Goal: Task Accomplishment & Management: Complete application form

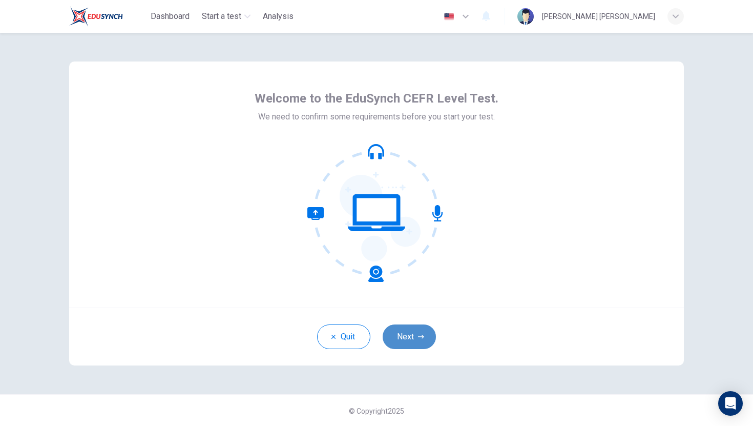
click at [407, 334] on button "Next" at bounding box center [409, 336] width 53 height 25
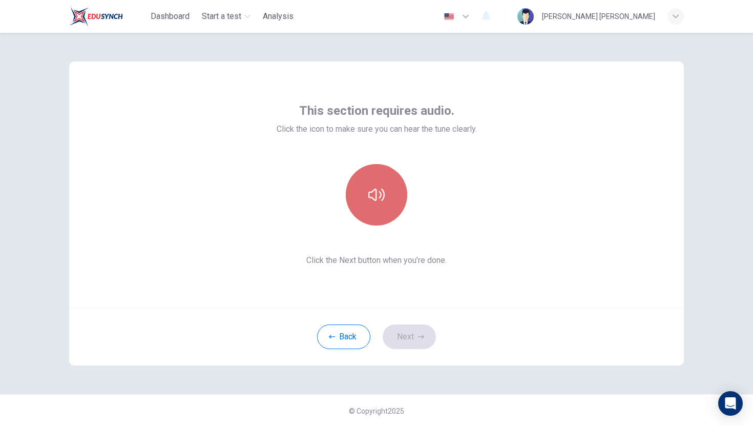
click at [380, 207] on button "button" at bounding box center [376, 194] width 61 height 61
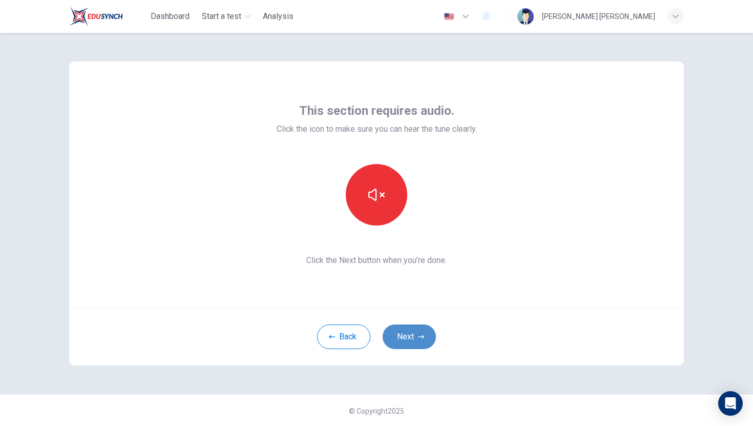
click at [404, 336] on button "Next" at bounding box center [409, 336] width 53 height 25
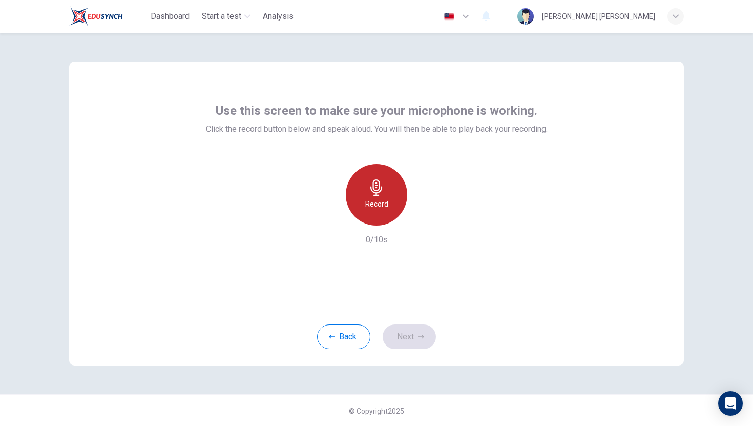
click at [367, 221] on div "Record" at bounding box center [376, 194] width 61 height 61
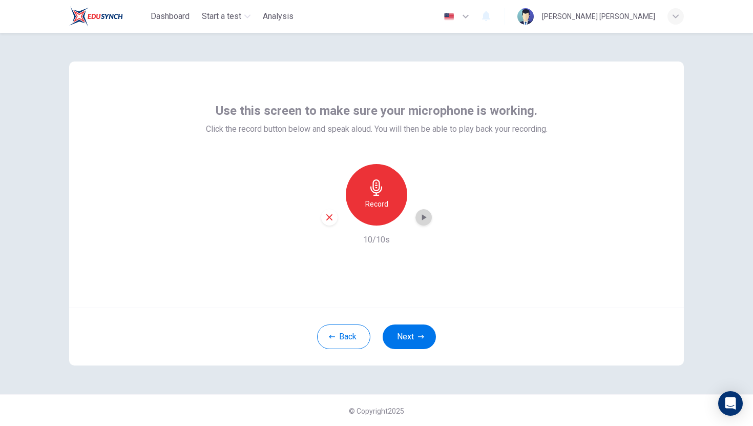
click at [420, 218] on icon "button" at bounding box center [424, 217] width 10 height 10
click at [402, 334] on button "Next" at bounding box center [409, 336] width 53 height 25
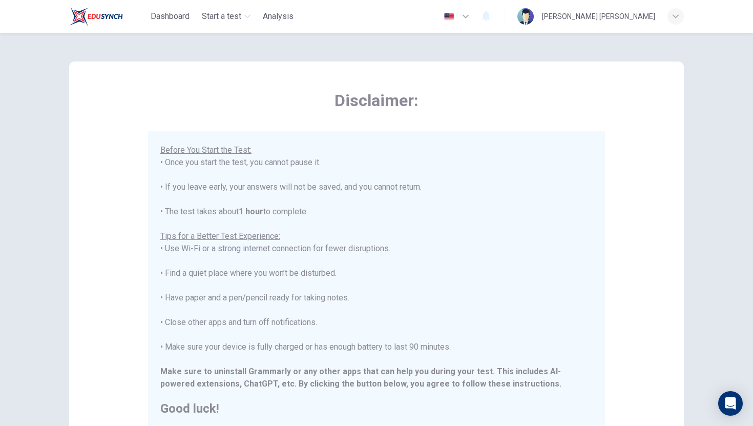
scroll to position [144, 0]
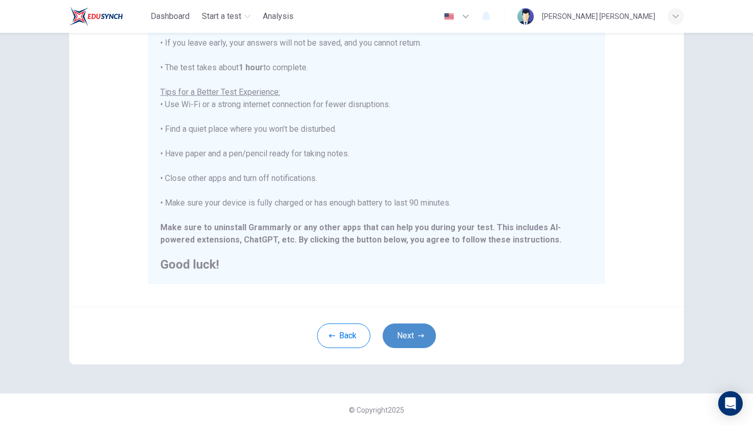
click at [408, 341] on button "Next" at bounding box center [409, 335] width 53 height 25
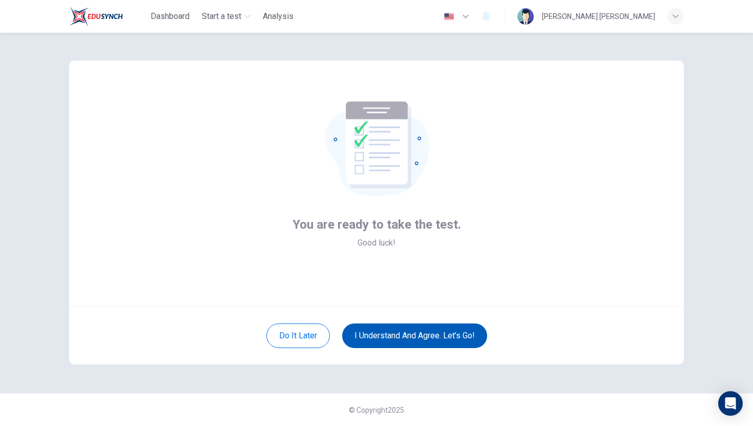
click at [400, 338] on button "I understand and agree. Let’s go!" at bounding box center [414, 335] width 145 height 25
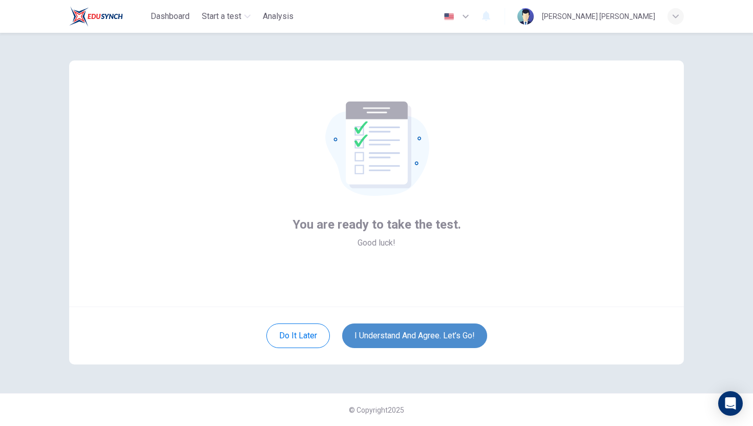
click at [427, 335] on button "I understand and agree. Let’s go!" at bounding box center [414, 335] width 145 height 25
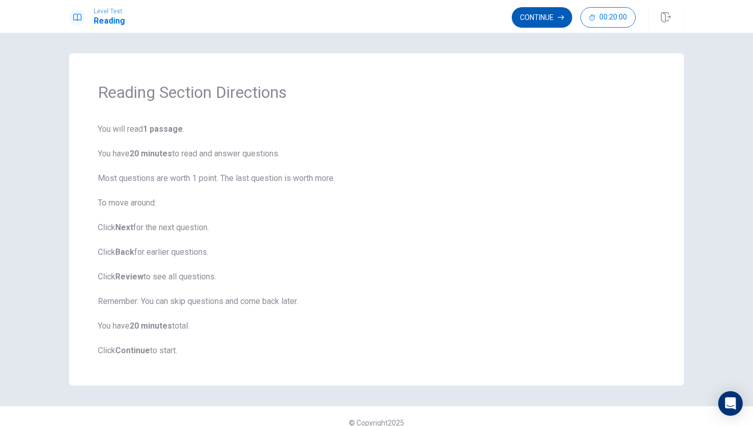
click at [551, 17] on button "Continue" at bounding box center [542, 17] width 60 height 20
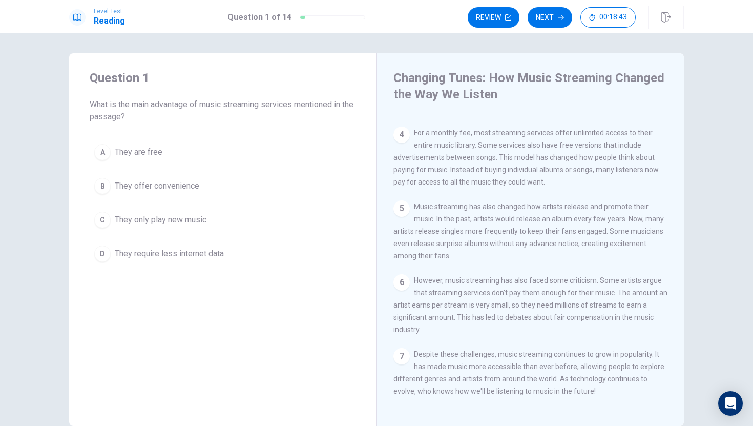
click at [190, 191] on span "They offer convenience" at bounding box center [157, 186] width 85 height 12
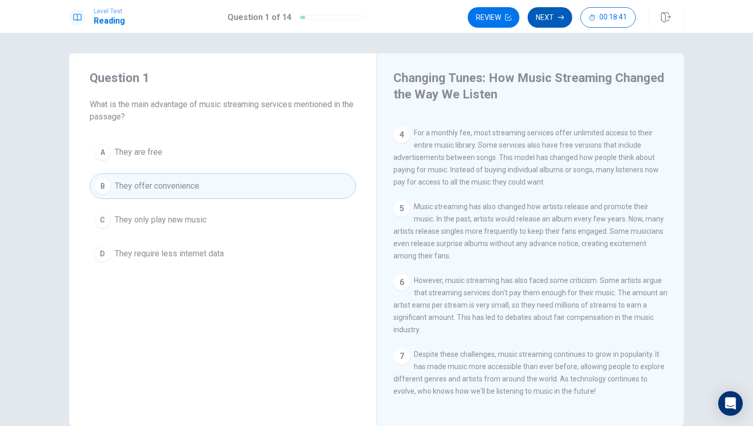
click at [560, 14] on button "Next" at bounding box center [550, 17] width 45 height 20
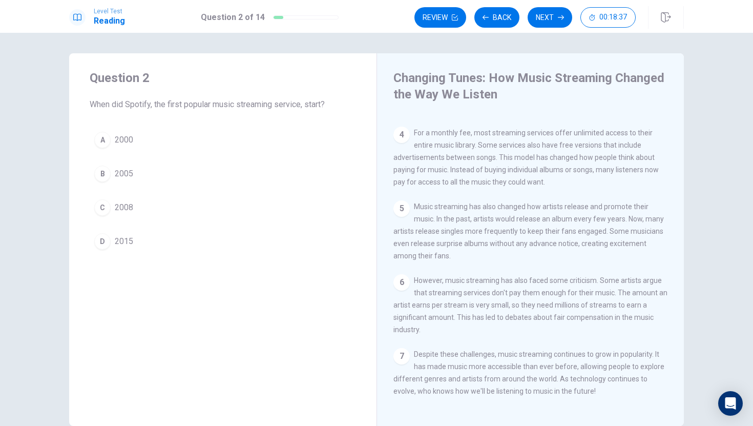
click at [153, 210] on button "C 2008" at bounding box center [223, 208] width 266 height 26
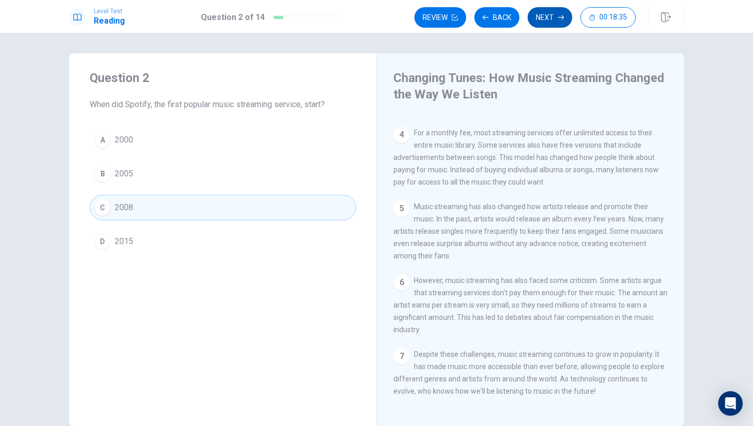
click at [555, 15] on button "Next" at bounding box center [550, 17] width 45 height 20
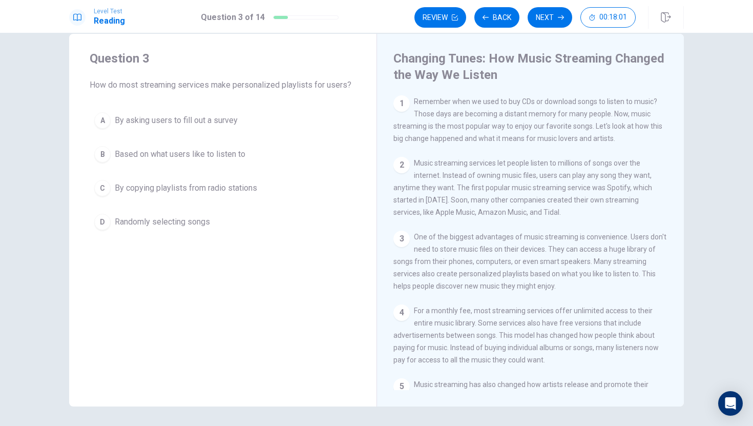
scroll to position [19, 0]
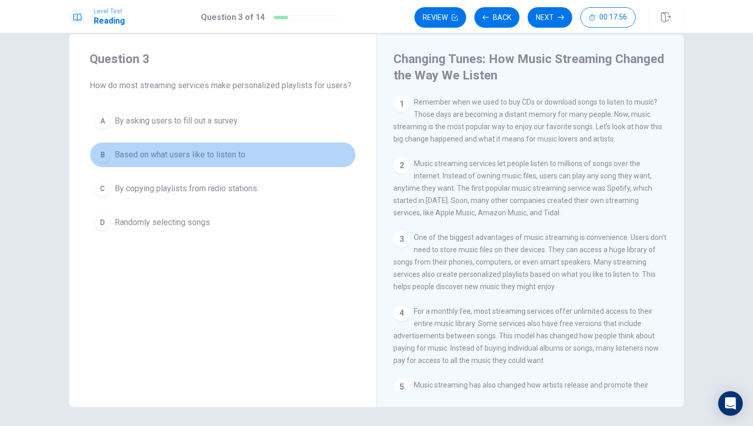
click at [241, 149] on span "Based on what users like to listen to" at bounding box center [180, 155] width 131 height 12
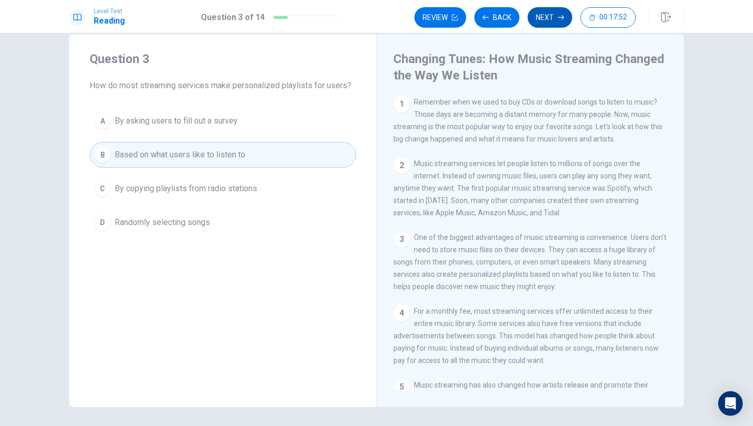
click at [540, 22] on button "Next" at bounding box center [550, 17] width 45 height 20
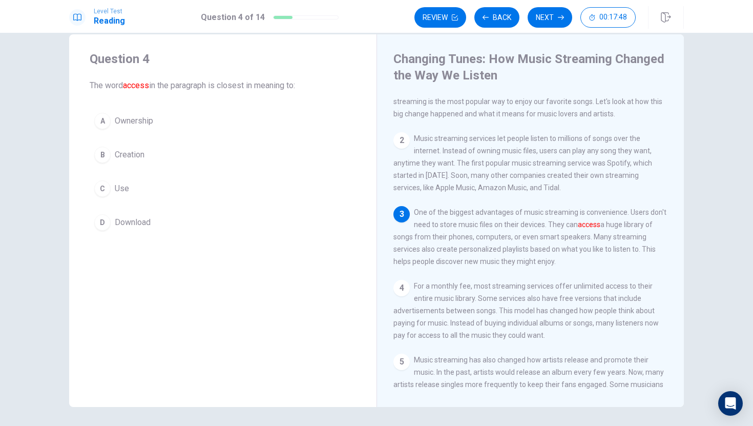
scroll to position [26, 0]
click at [162, 221] on button "D Download" at bounding box center [223, 223] width 266 height 26
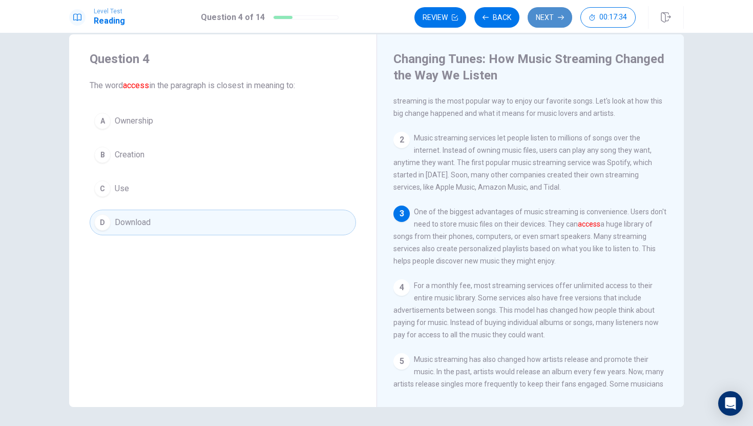
click at [551, 21] on button "Next" at bounding box center [550, 17] width 45 height 20
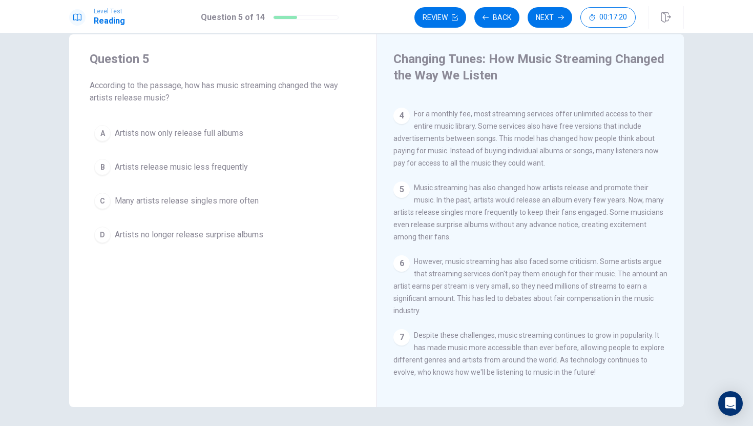
scroll to position [27, 0]
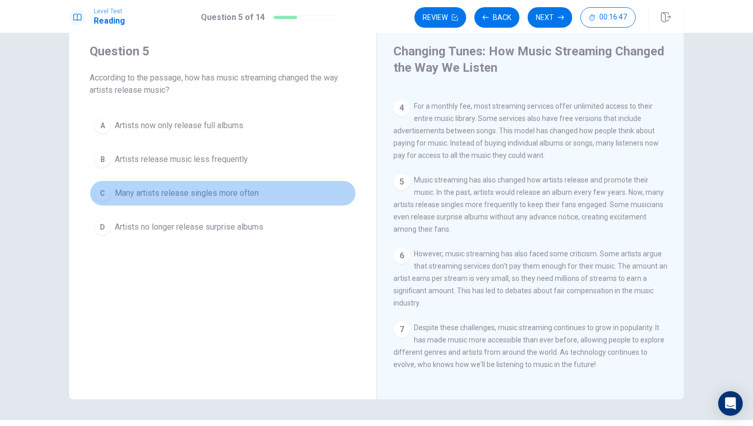
click at [155, 196] on span "Many artists release singles more often" at bounding box center [187, 193] width 144 height 12
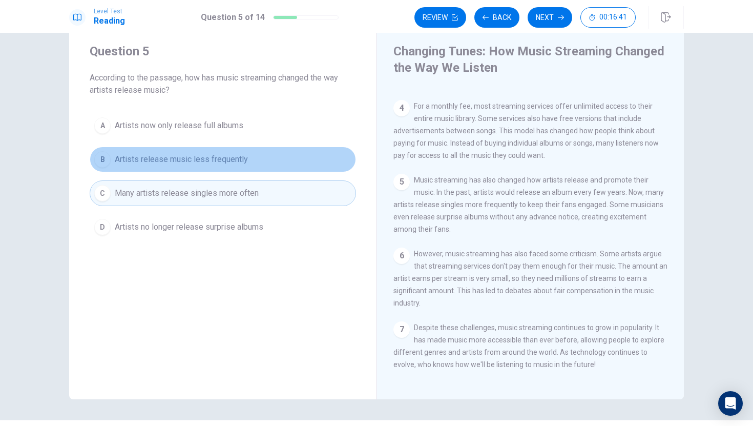
click at [201, 159] on span "Artists release music less frequently" at bounding box center [181, 159] width 133 height 12
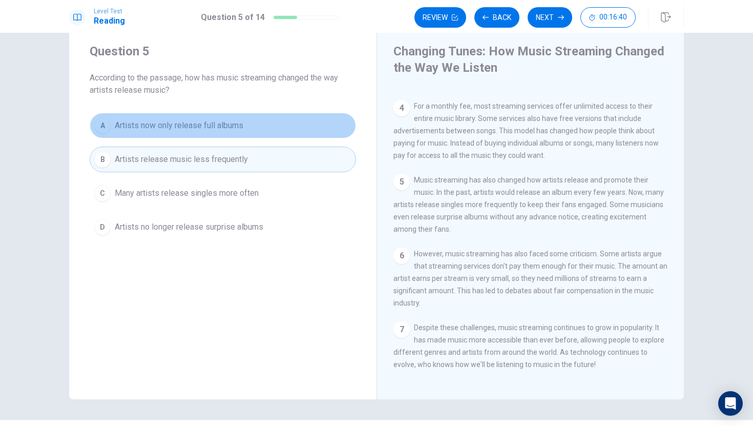
click at [200, 131] on span "Artists now only release full albums" at bounding box center [179, 125] width 129 height 12
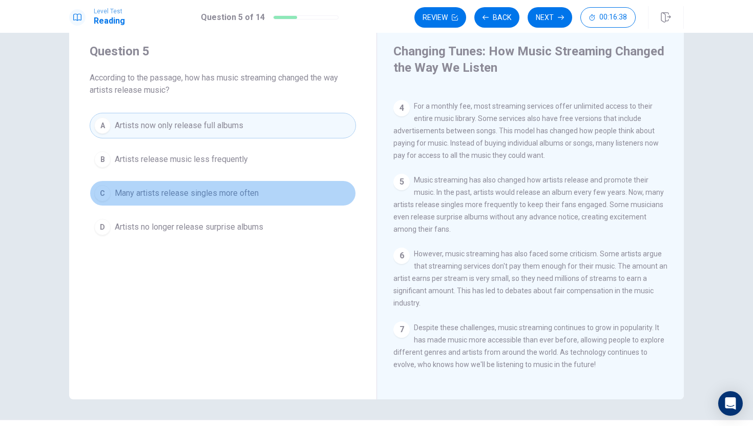
click at [214, 200] on button "C Many artists release singles more often" at bounding box center [223, 193] width 266 height 26
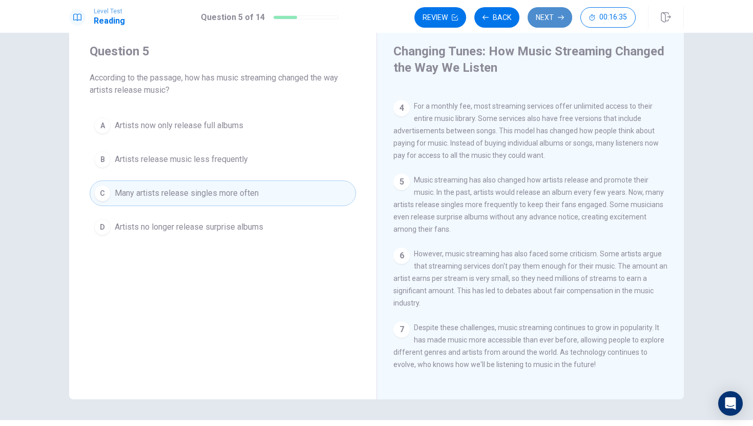
click at [554, 17] on button "Next" at bounding box center [550, 17] width 45 height 20
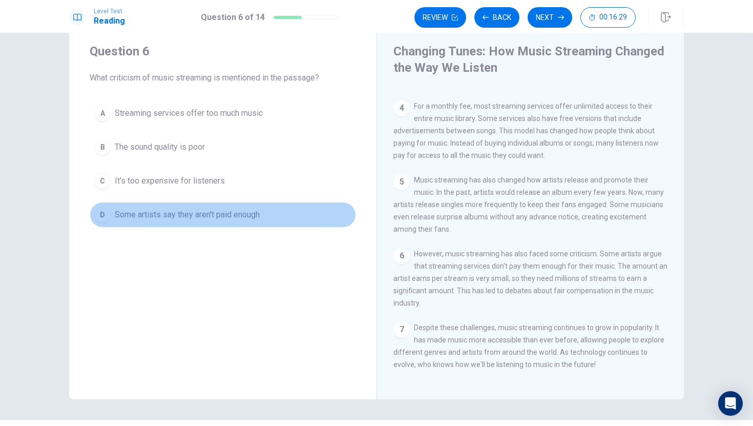
click at [240, 215] on span "Some artists say they aren't paid enough" at bounding box center [187, 215] width 145 height 12
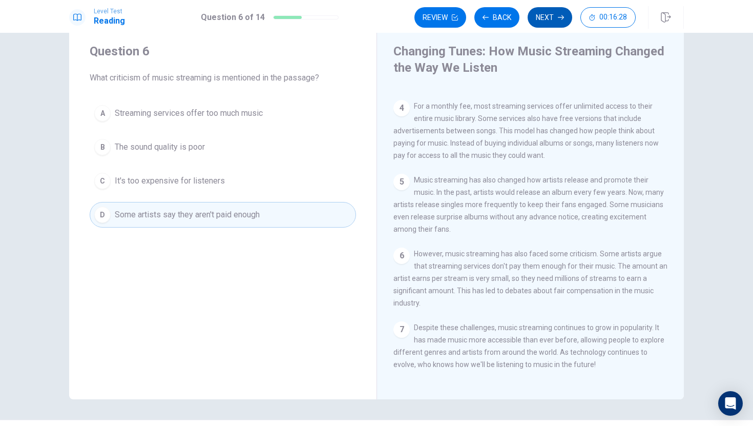
click at [545, 15] on button "Next" at bounding box center [550, 17] width 45 height 20
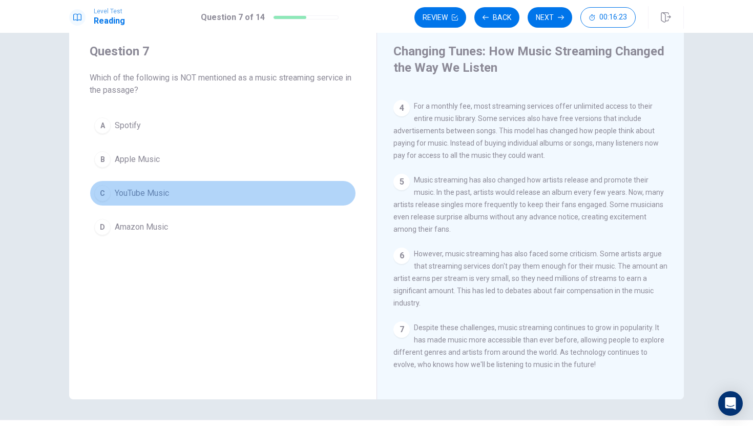
click at [149, 192] on span "YouTube Music" at bounding box center [142, 193] width 54 height 12
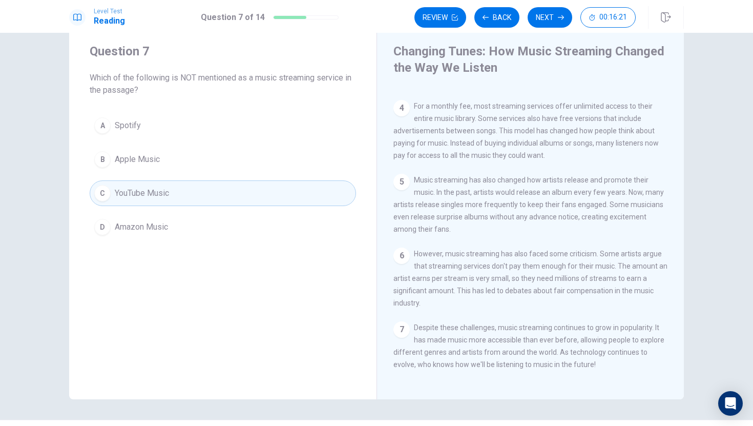
click at [550, 5] on div "Level Test Reading Question 7 of 14 Review Back Next 00:16:21" at bounding box center [376, 16] width 753 height 33
click at [549, 11] on button "Next" at bounding box center [550, 17] width 45 height 20
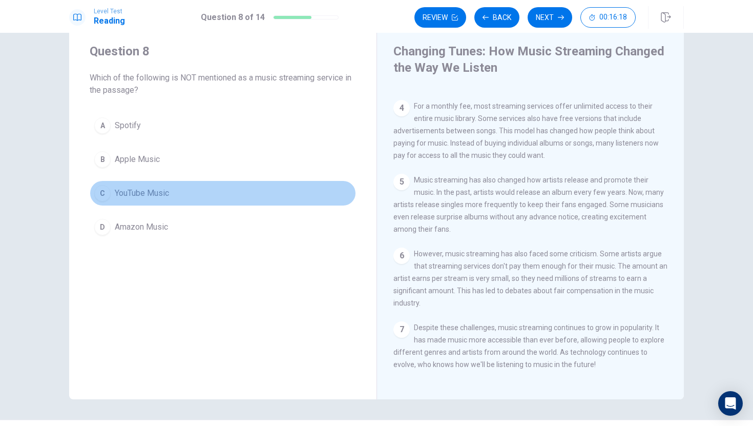
click at [289, 189] on button "C YouTube Music" at bounding box center [223, 193] width 266 height 26
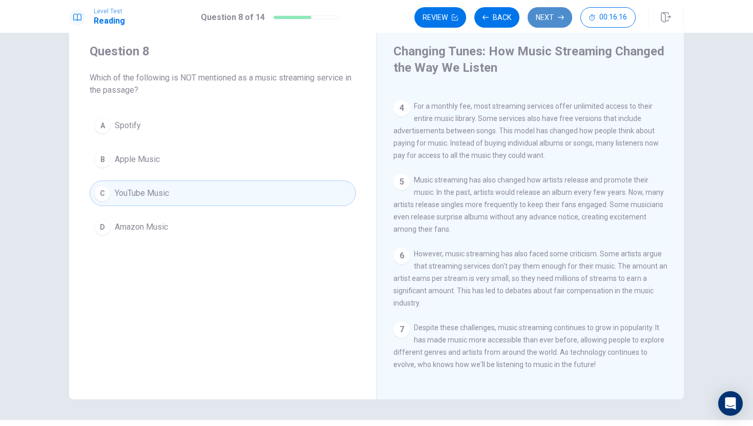
click at [549, 14] on button "Next" at bounding box center [550, 17] width 45 height 20
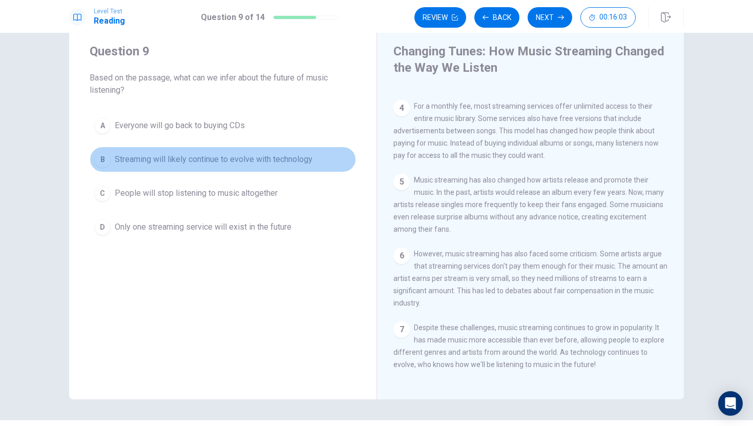
click at [239, 162] on span "Streaming will likely continue to evolve with technology" at bounding box center [214, 159] width 198 height 12
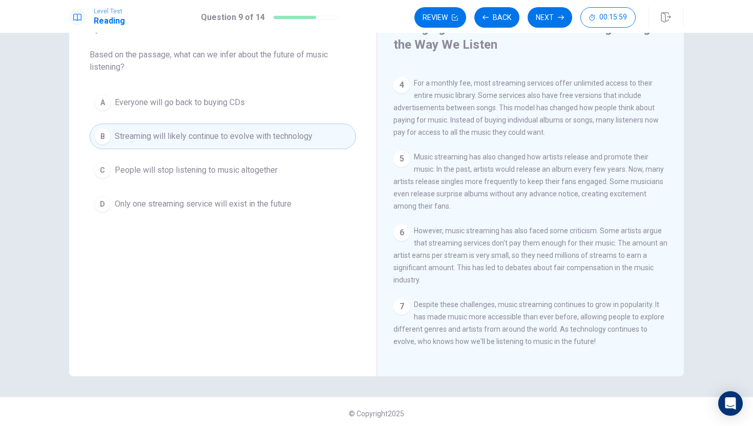
scroll to position [0, 0]
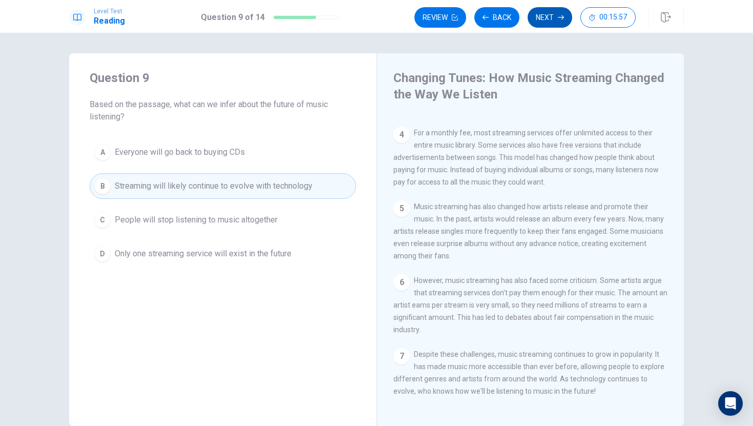
click at [549, 16] on button "Next" at bounding box center [550, 17] width 45 height 20
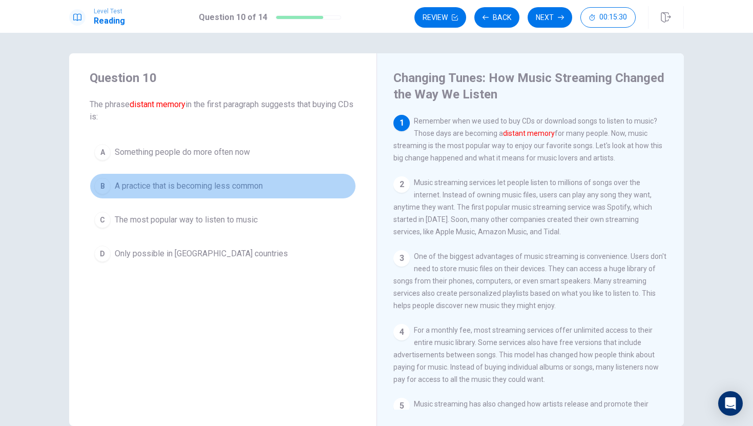
click at [198, 193] on button "B A practice that is becoming less common" at bounding box center [223, 186] width 266 height 26
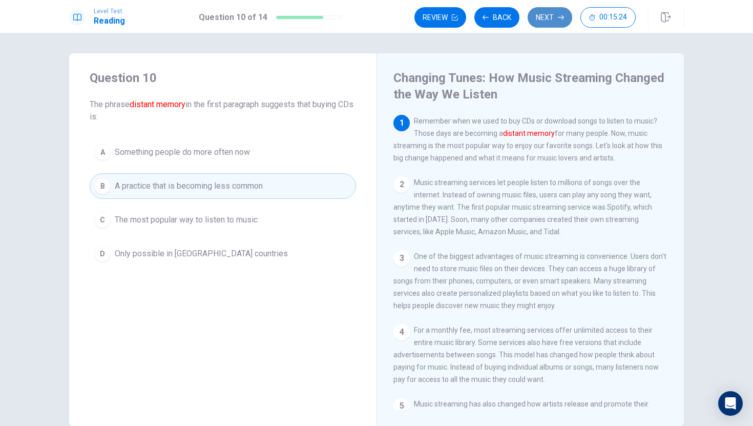
click at [548, 17] on button "Next" at bounding box center [550, 17] width 45 height 20
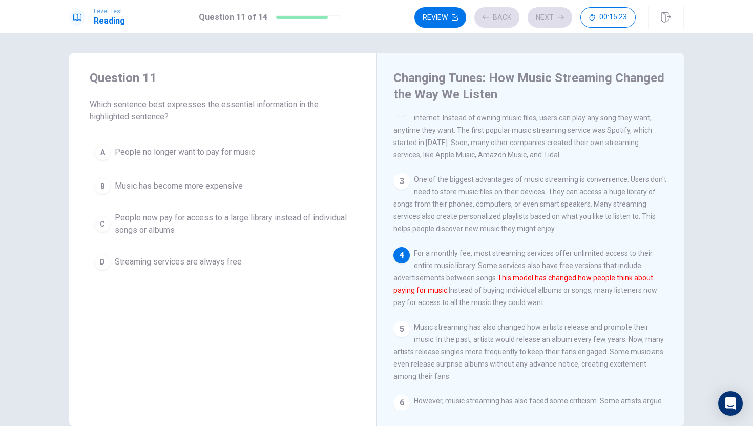
scroll to position [88, 0]
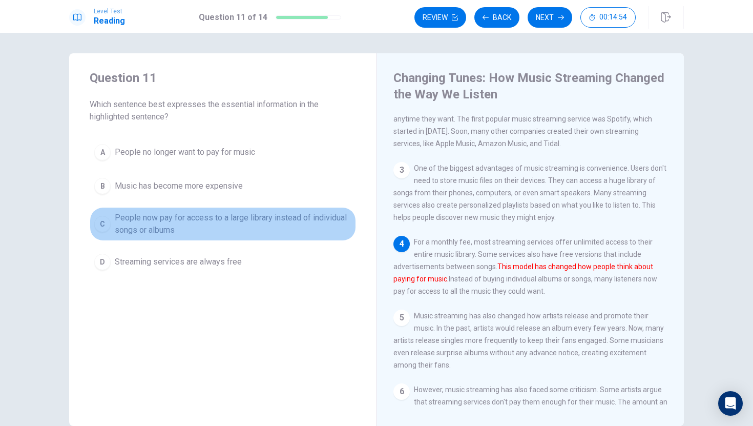
click at [167, 223] on span "People now pay for access to a large library instead of individual songs or alb…" at bounding box center [233, 224] width 237 height 25
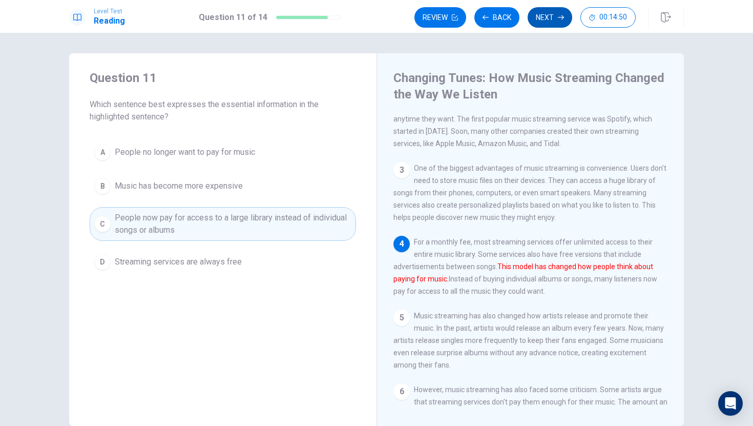
click at [553, 16] on button "Next" at bounding box center [550, 17] width 45 height 20
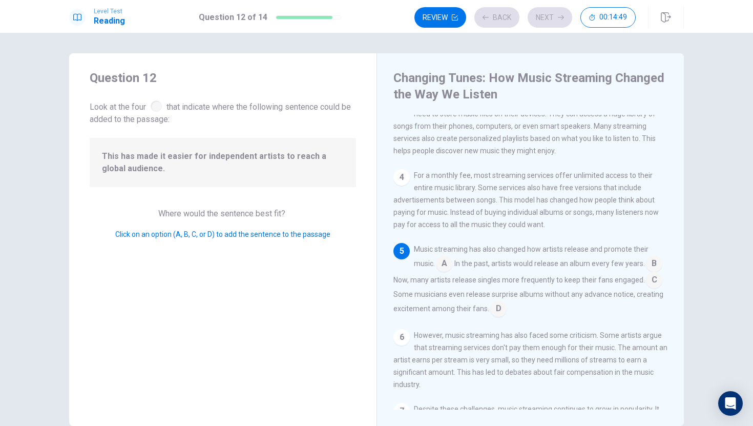
scroll to position [174, 0]
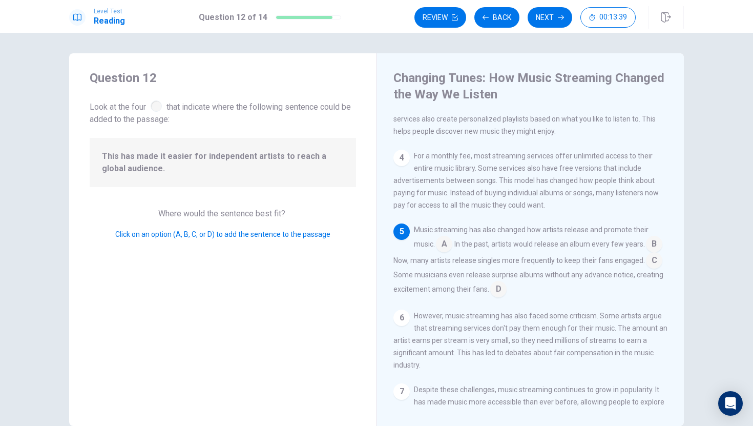
click at [450, 253] on input at bounding box center [444, 245] width 16 height 16
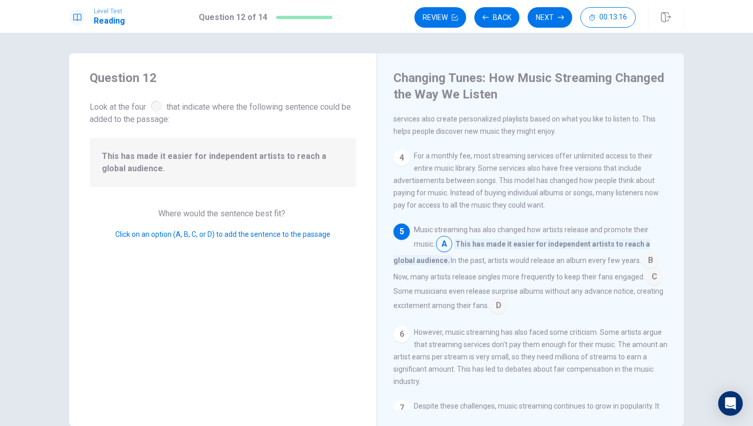
click at [646, 286] on input at bounding box center [654, 277] width 16 height 16
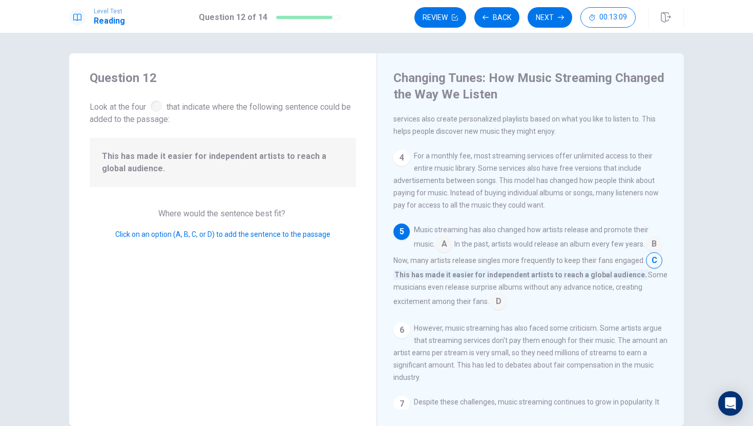
click at [448, 253] on input at bounding box center [444, 245] width 16 height 16
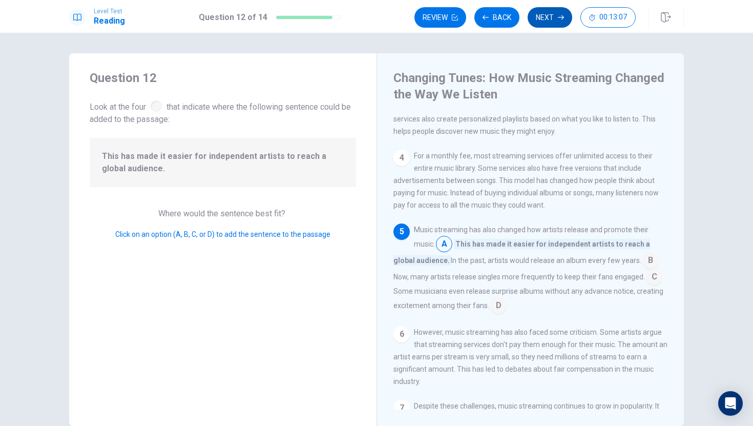
click at [546, 13] on button "Next" at bounding box center [550, 17] width 45 height 20
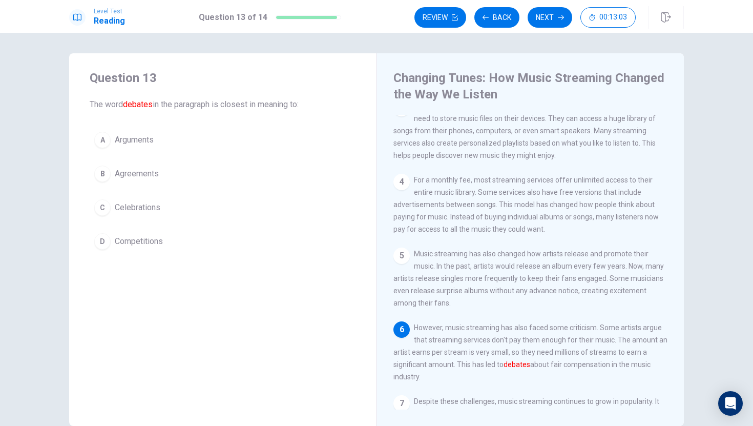
scroll to position [214, 0]
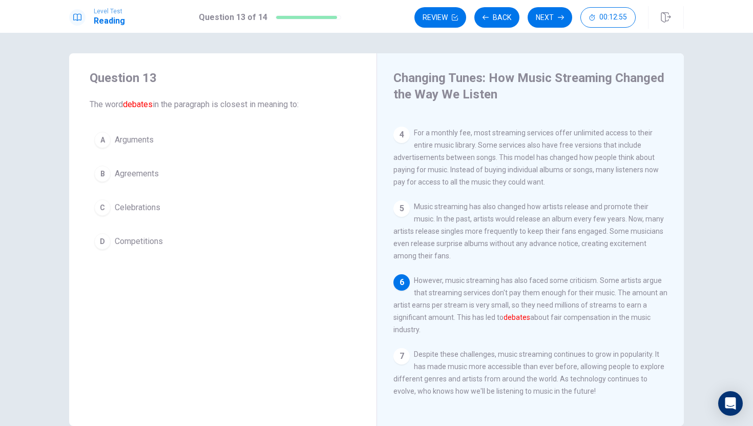
click at [145, 140] on span "Arguments" at bounding box center [134, 140] width 39 height 12
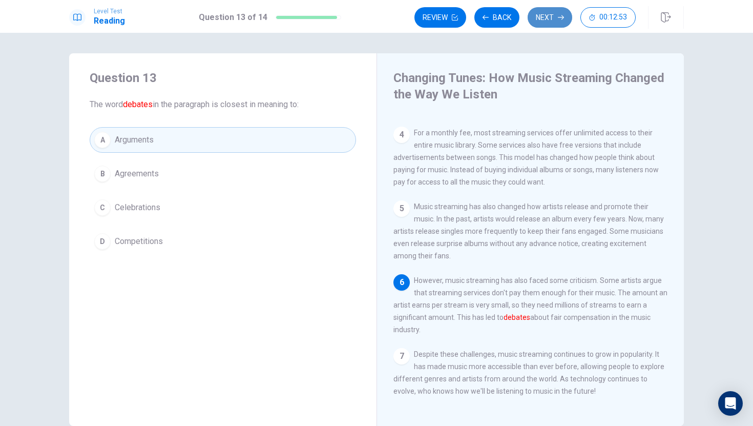
click at [554, 18] on button "Next" at bounding box center [550, 17] width 45 height 20
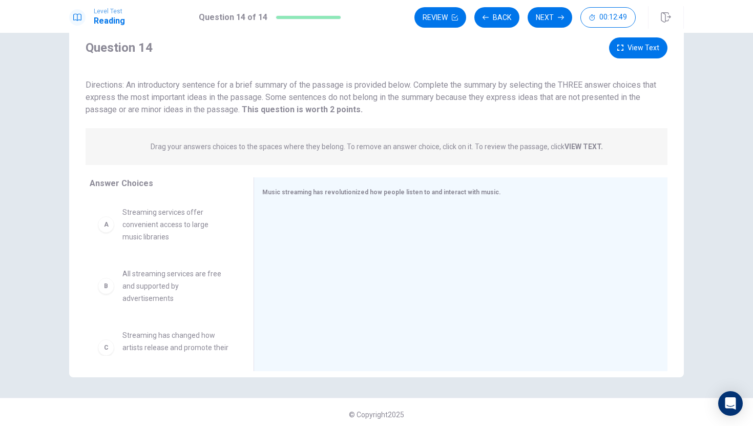
scroll to position [37, 0]
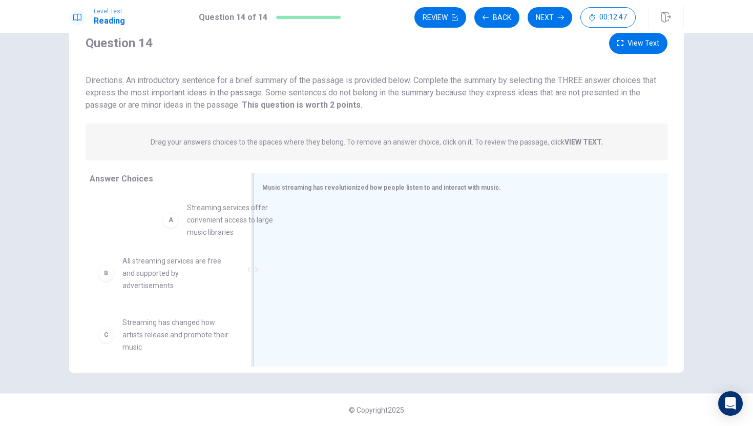
drag, startPoint x: 185, startPoint y: 218, endPoint x: 396, endPoint y: 221, distance: 210.6
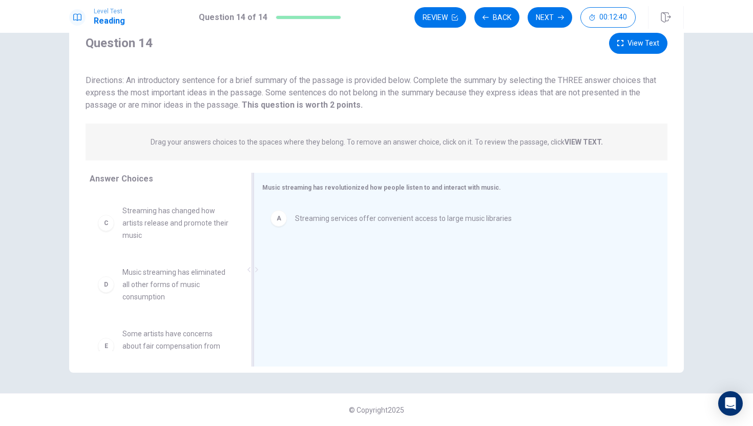
scroll to position [56, 0]
drag, startPoint x: 186, startPoint y: 227, endPoint x: 325, endPoint y: 258, distance: 142.1
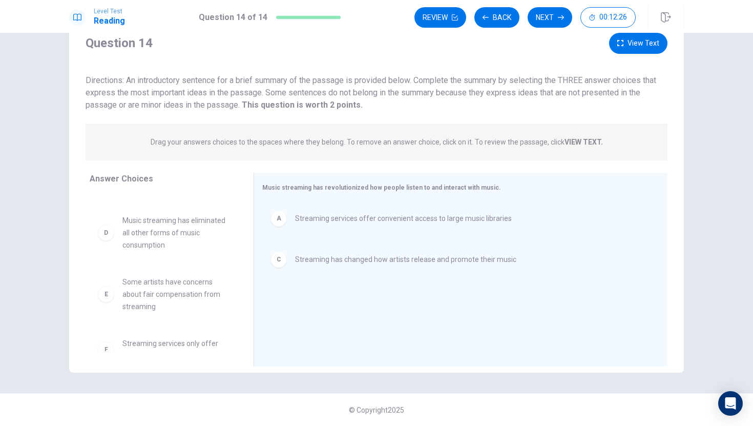
scroll to position [47, 0]
drag, startPoint x: 185, startPoint y: 290, endPoint x: 359, endPoint y: 290, distance: 174.2
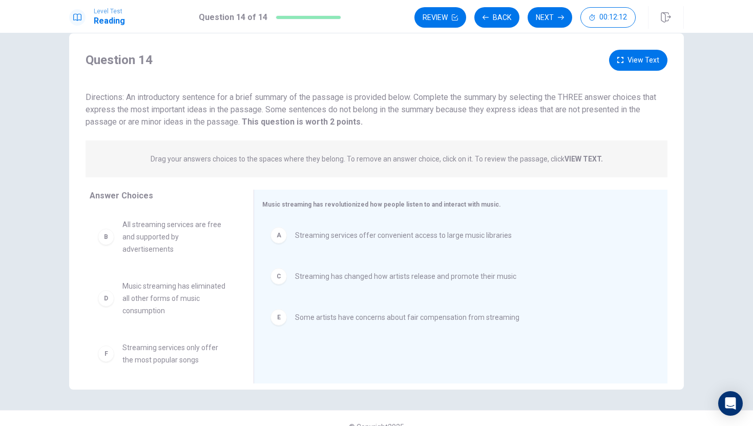
scroll to position [18, 0]
click at [555, 16] on button "Next" at bounding box center [550, 17] width 45 height 20
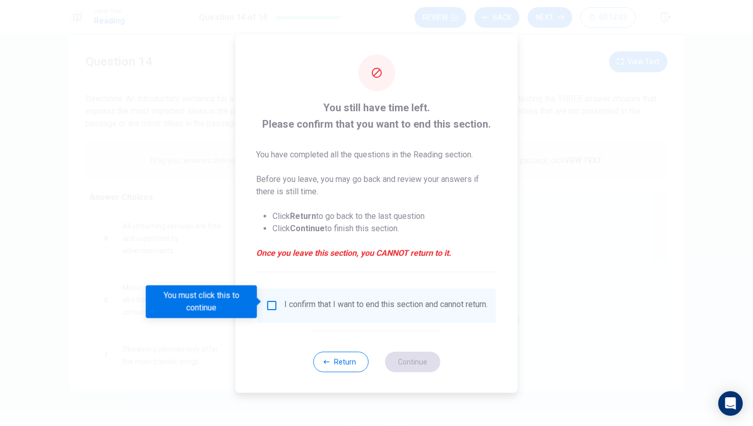
click at [312, 311] on div "I confirm that I want to end this section and cannot return." at bounding box center [385, 305] width 203 height 12
click at [286, 299] on div "I confirm that I want to end this section and cannot return." at bounding box center [385, 305] width 203 height 12
click at [268, 304] on input "You must click this to continue" at bounding box center [272, 305] width 12 height 12
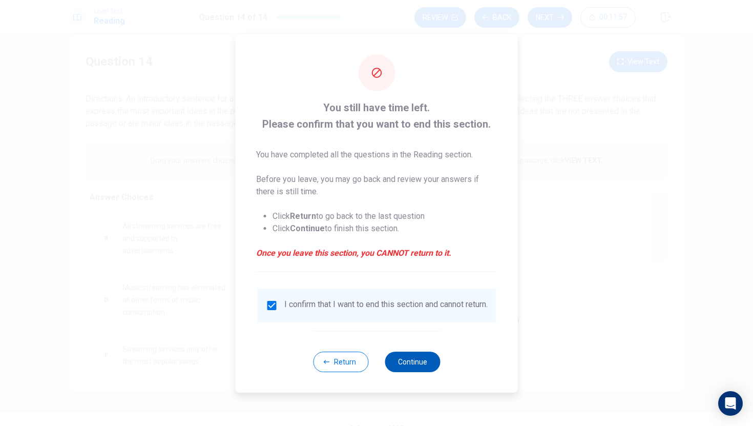
click at [414, 365] on button "Continue" at bounding box center [412, 361] width 55 height 20
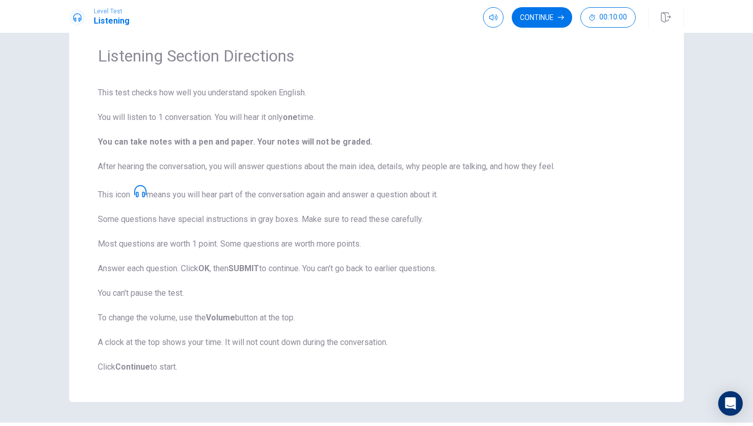
scroll to position [65, 0]
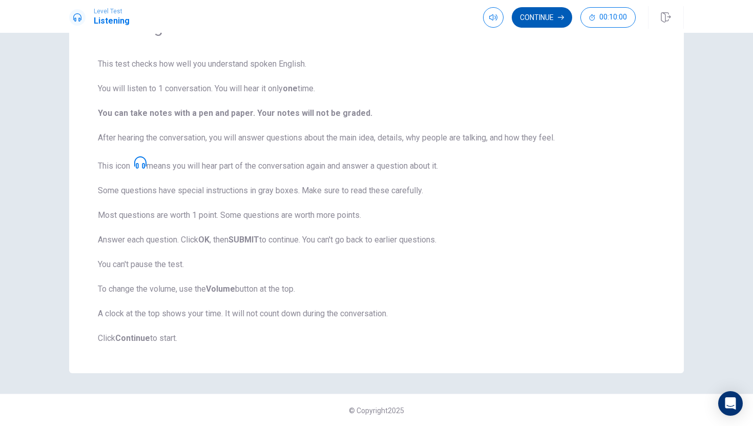
click at [544, 17] on button "Continue" at bounding box center [542, 17] width 60 height 20
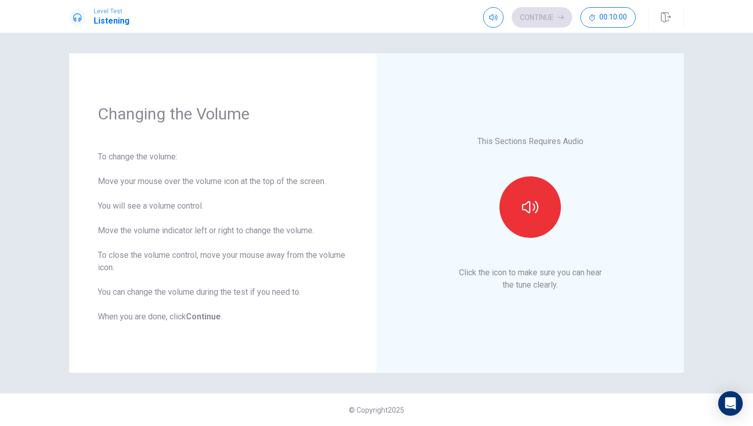
scroll to position [0, 0]
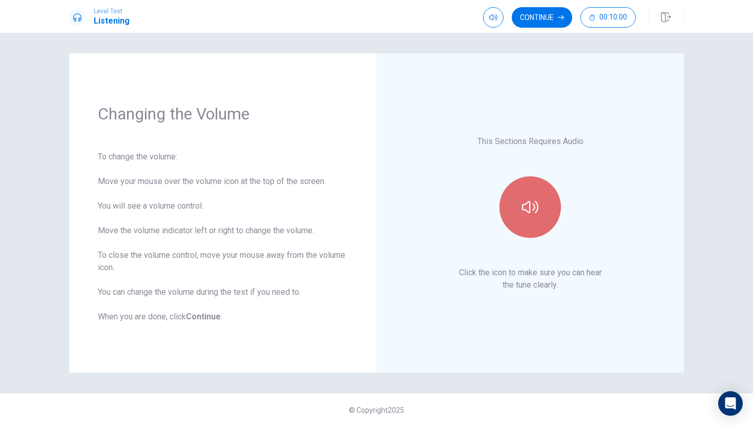
click at [534, 214] on icon "button" at bounding box center [530, 207] width 16 height 16
click at [534, 215] on icon "button" at bounding box center [530, 207] width 16 height 16
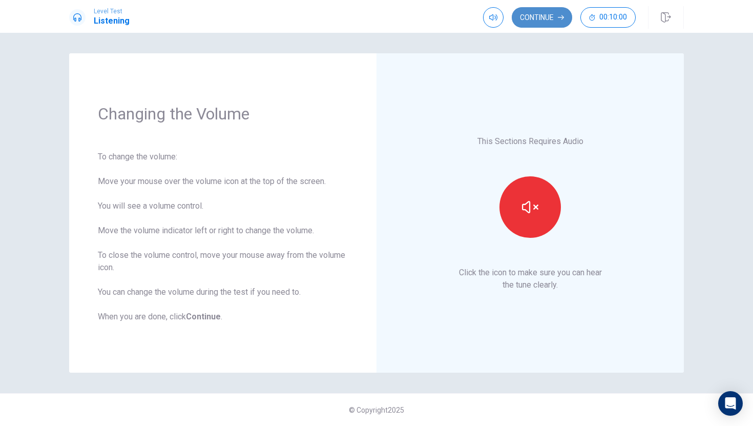
click at [553, 19] on button "Continue" at bounding box center [542, 17] width 60 height 20
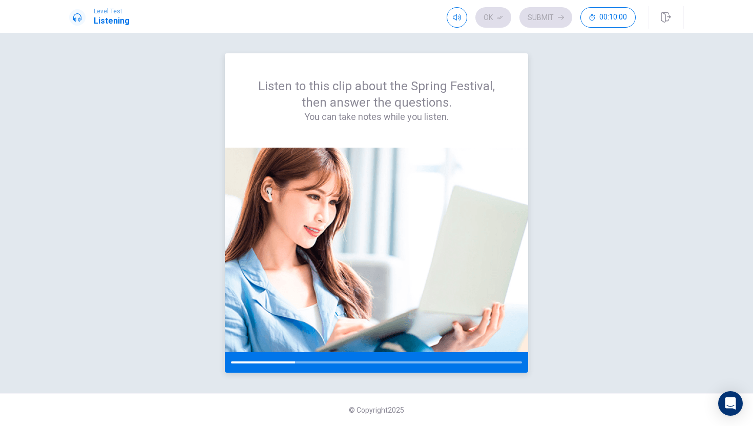
click at [417, 220] on img at bounding box center [376, 250] width 303 height 204
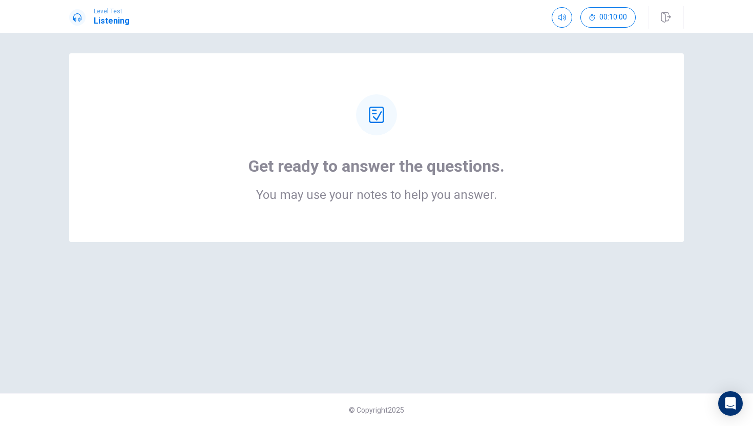
click at [390, 158] on h1 "Get ready to answer the questions." at bounding box center [376, 166] width 256 height 20
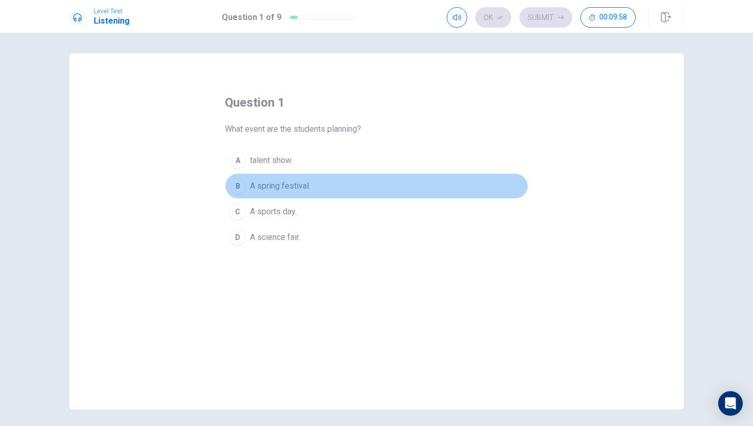
click at [243, 182] on div "B" at bounding box center [238, 186] width 16 height 16
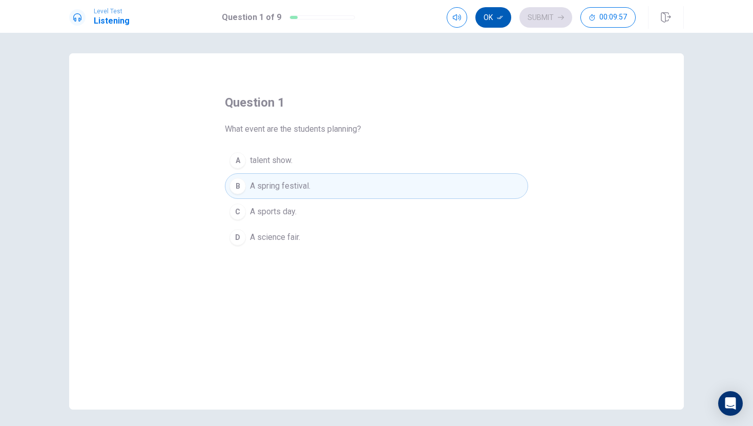
click at [500, 12] on button "Ok" at bounding box center [493, 17] width 36 height 20
click at [559, 19] on icon "button" at bounding box center [561, 17] width 6 height 6
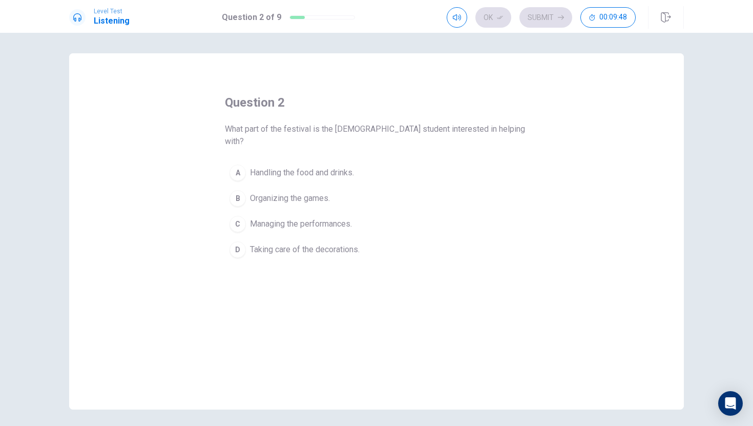
click at [235, 241] on div "D" at bounding box center [238, 249] width 16 height 16
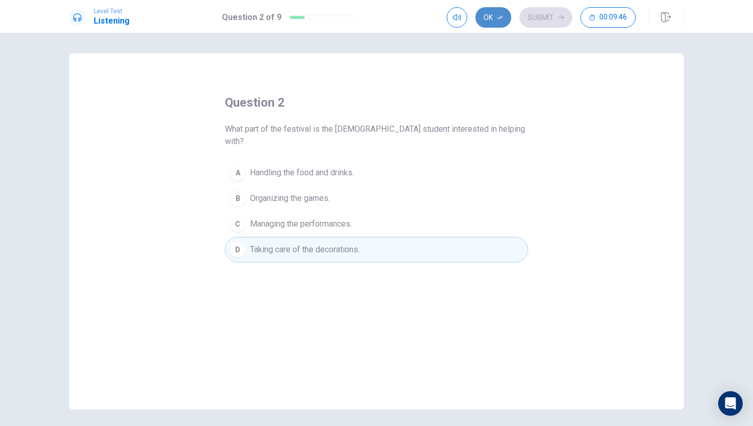
click at [490, 24] on button "Ok" at bounding box center [493, 17] width 36 height 20
click at [549, 5] on div "Level Test Listening Question 2 of 9 Ok Submit 00:09:45" at bounding box center [376, 16] width 753 height 33
click at [544, 13] on button "Submit" at bounding box center [545, 17] width 53 height 20
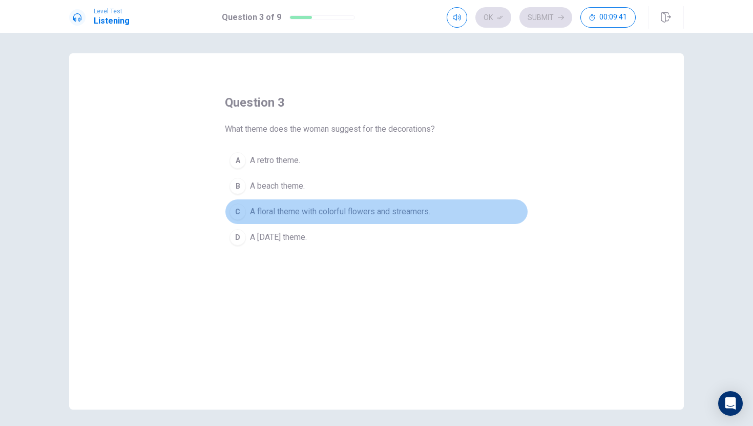
click at [247, 214] on button "C A floral theme with colorful flowers and streamers." at bounding box center [376, 212] width 303 height 26
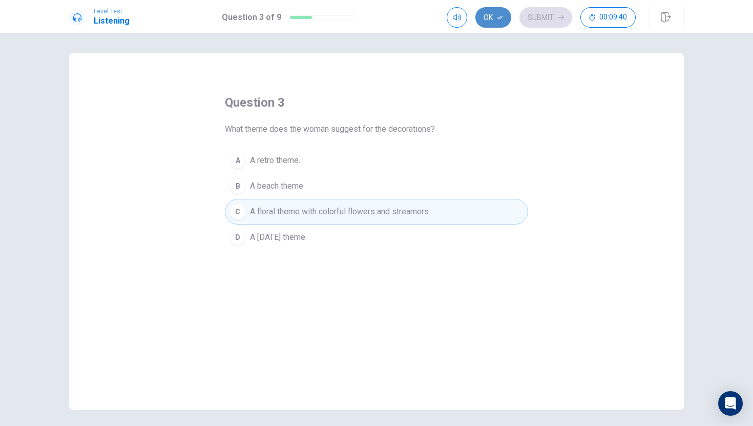
click at [500, 20] on button "Ok" at bounding box center [493, 17] width 36 height 20
click at [538, 10] on button "Submit" at bounding box center [545, 17] width 53 height 20
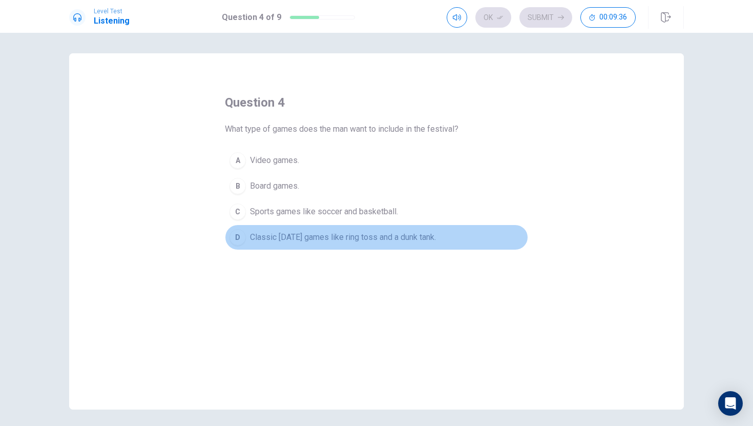
click at [242, 235] on div "D" at bounding box center [238, 237] width 16 height 16
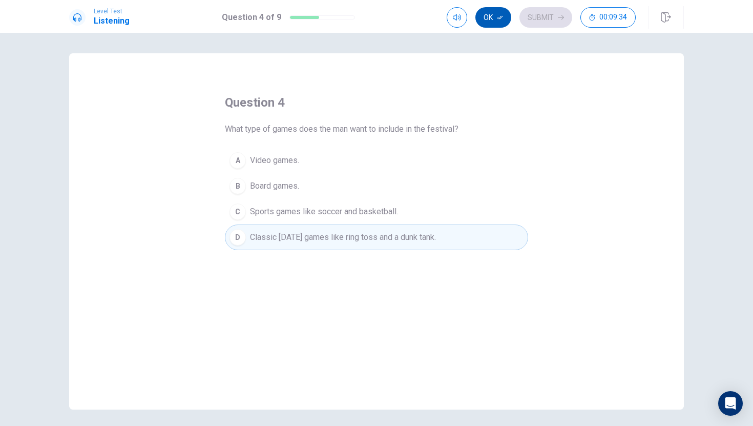
click at [501, 22] on button "Ok" at bounding box center [493, 17] width 36 height 20
click at [536, 12] on button "Submit" at bounding box center [545, 17] width 53 height 20
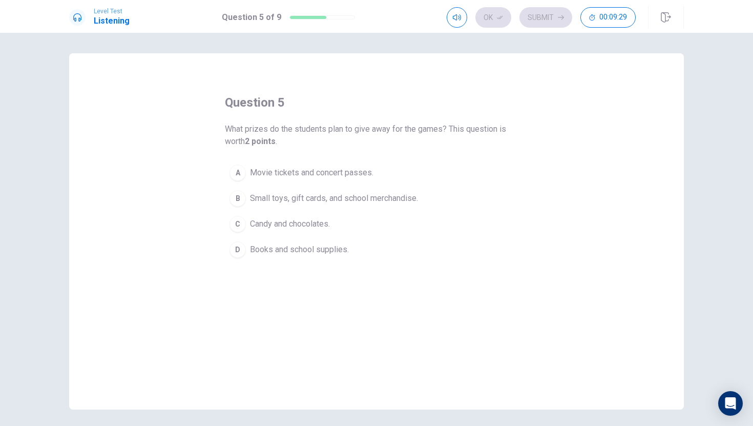
click at [235, 200] on div "B" at bounding box center [238, 198] width 16 height 16
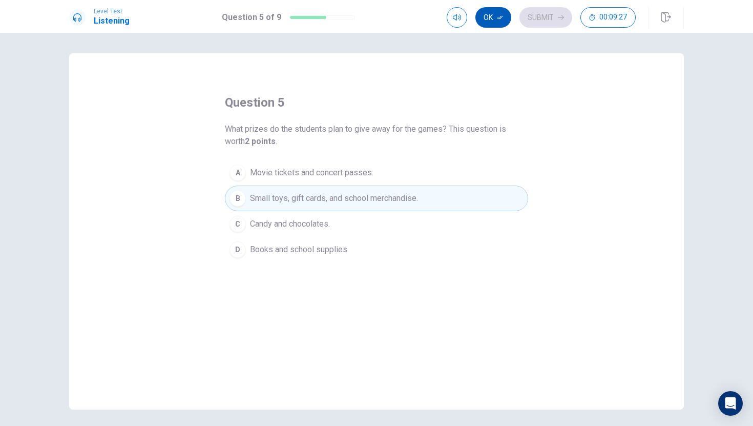
click at [498, 19] on icon "button" at bounding box center [500, 17] width 6 height 6
click at [558, 9] on button "Submit" at bounding box center [545, 17] width 53 height 20
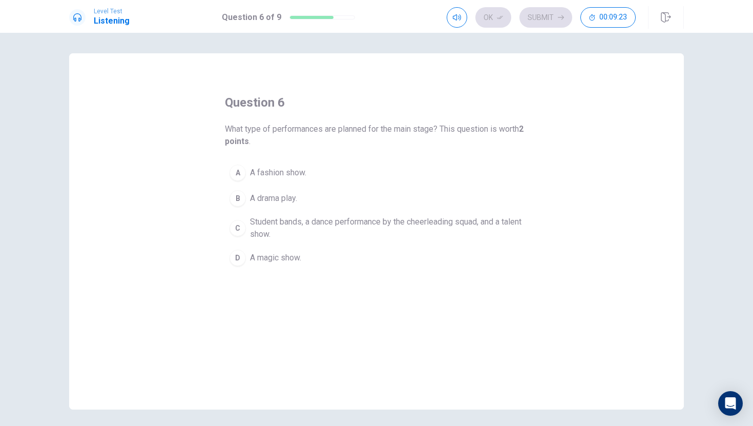
click at [242, 230] on div "C" at bounding box center [238, 228] width 16 height 16
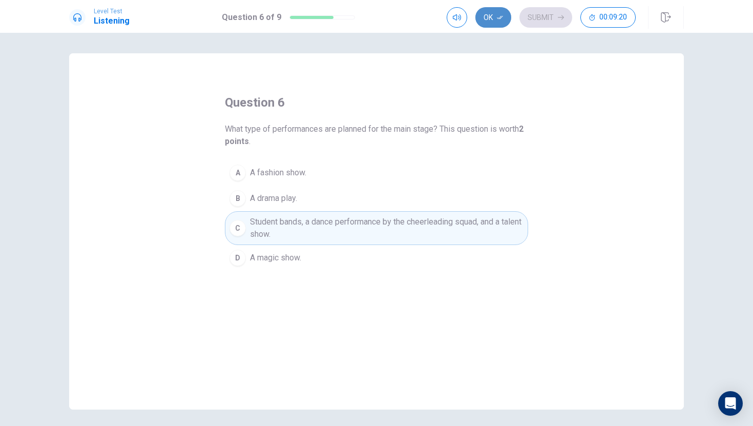
click at [499, 17] on icon "button" at bounding box center [500, 17] width 6 height 6
click at [534, 13] on button "Submit" at bounding box center [545, 17] width 53 height 20
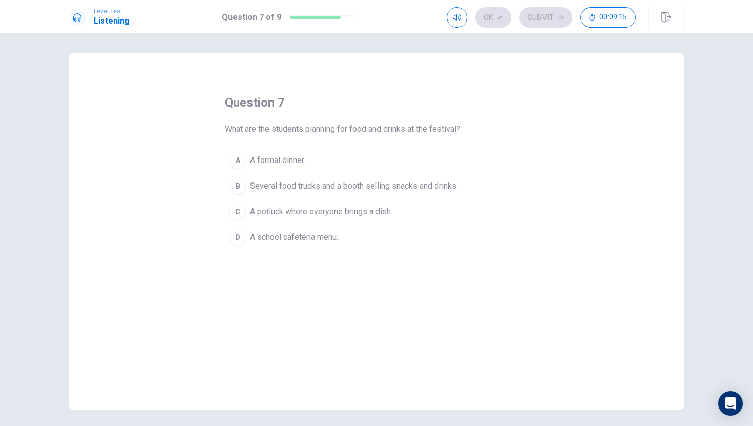
click at [240, 184] on div "B" at bounding box center [238, 186] width 16 height 16
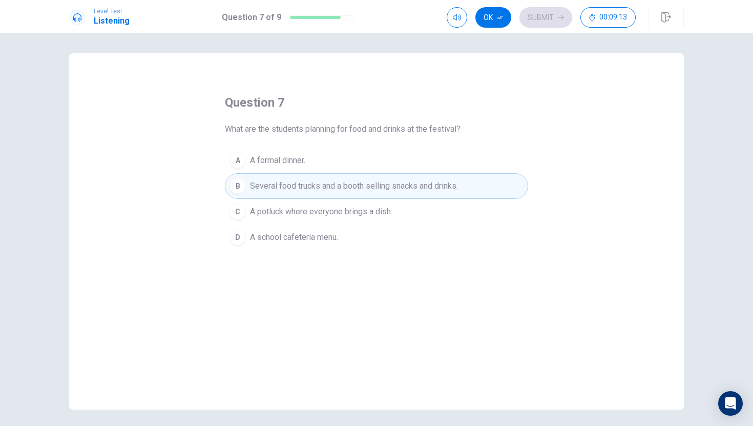
click at [502, 17] on icon "button" at bounding box center [500, 18] width 6 height 4
click at [538, 14] on button "Submit" at bounding box center [545, 17] width 53 height 20
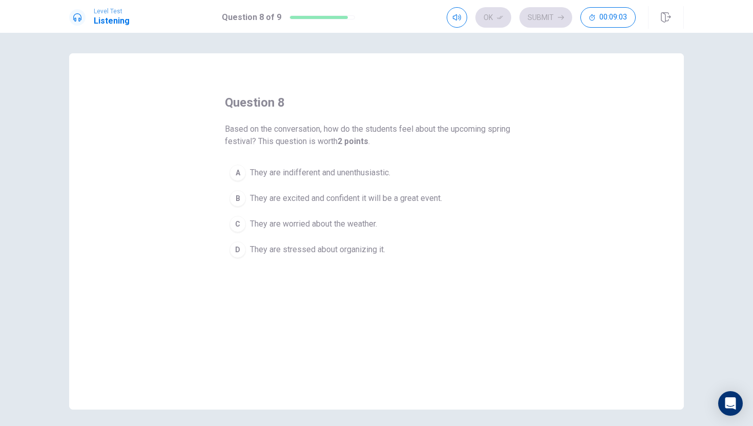
click at [242, 202] on div "B" at bounding box center [238, 198] width 16 height 16
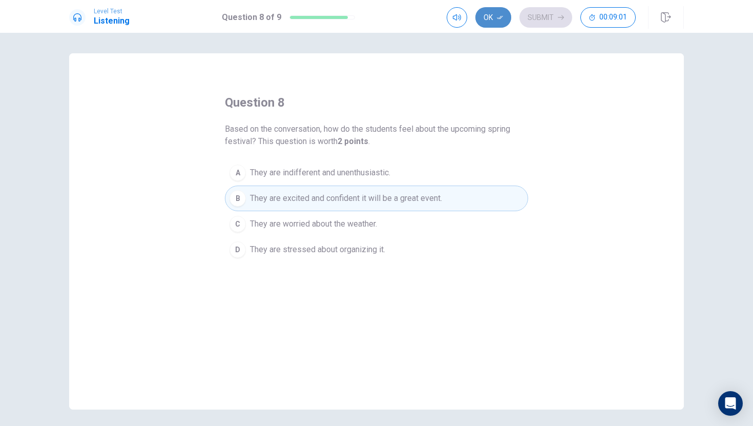
click at [497, 17] on icon "button" at bounding box center [500, 17] width 6 height 6
click at [547, 17] on button "Submit" at bounding box center [545, 17] width 53 height 20
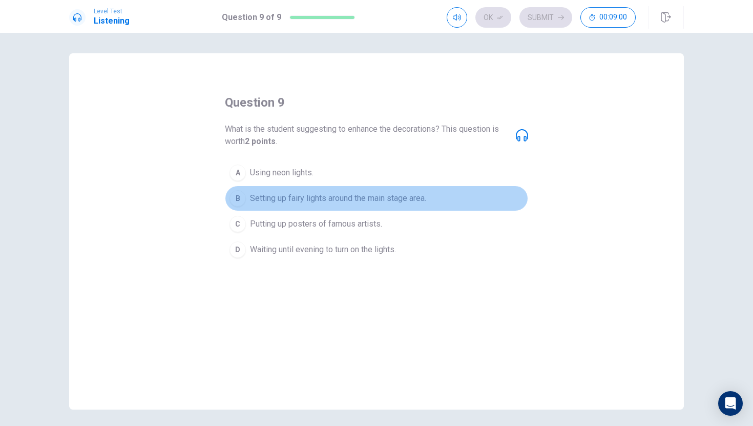
click at [242, 202] on div "B" at bounding box center [238, 198] width 16 height 16
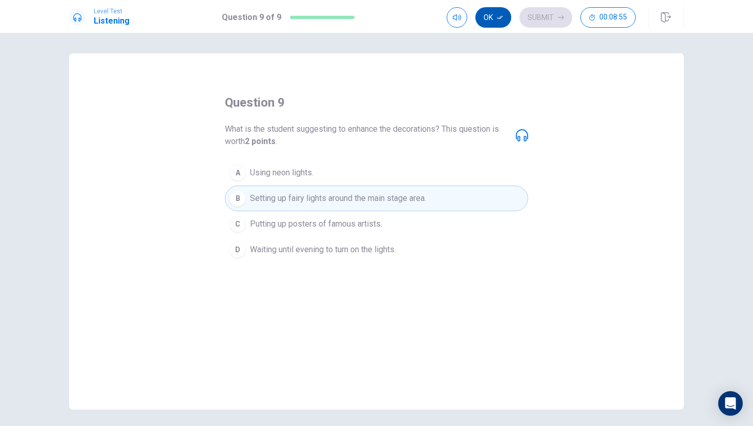
click at [495, 17] on button "Ok" at bounding box center [493, 17] width 36 height 20
click at [536, 18] on button "Submit" at bounding box center [545, 17] width 53 height 20
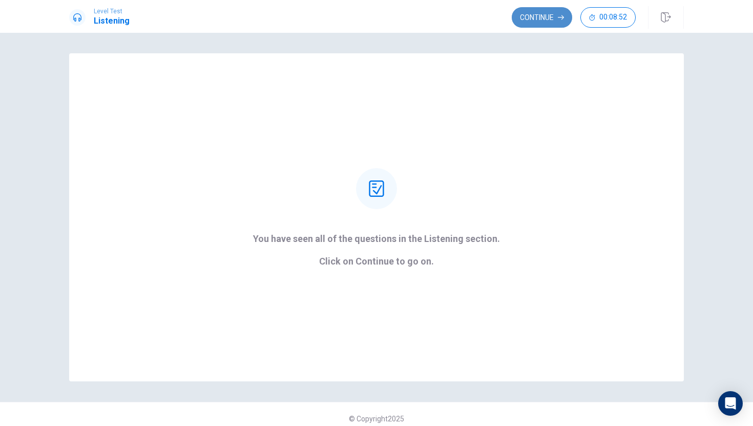
click at [537, 16] on button "Continue" at bounding box center [542, 17] width 60 height 20
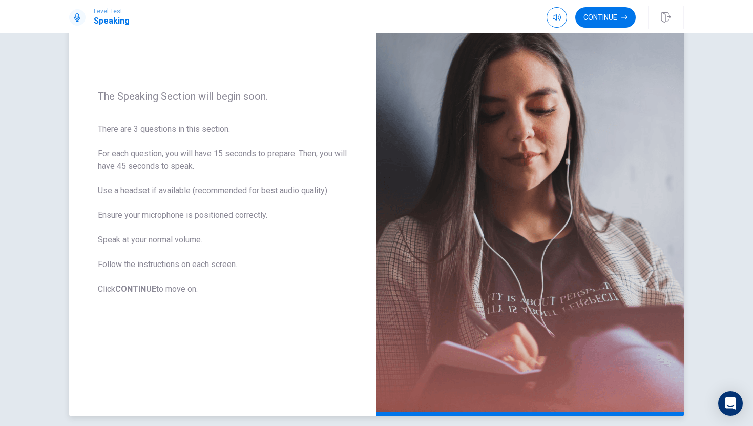
scroll to position [128, 0]
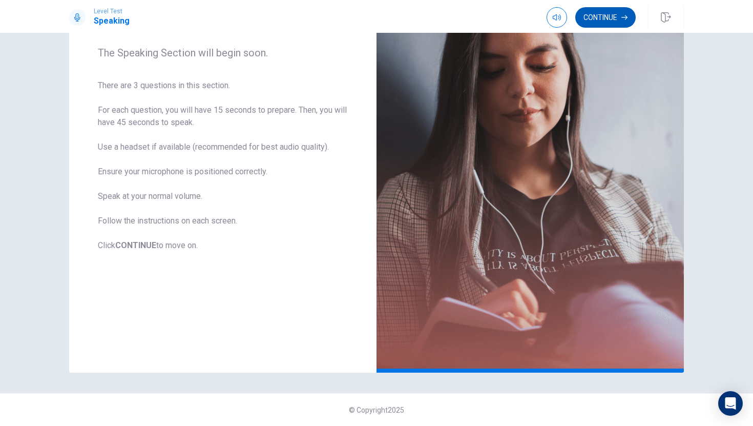
click at [605, 19] on button "Continue" at bounding box center [605, 17] width 60 height 20
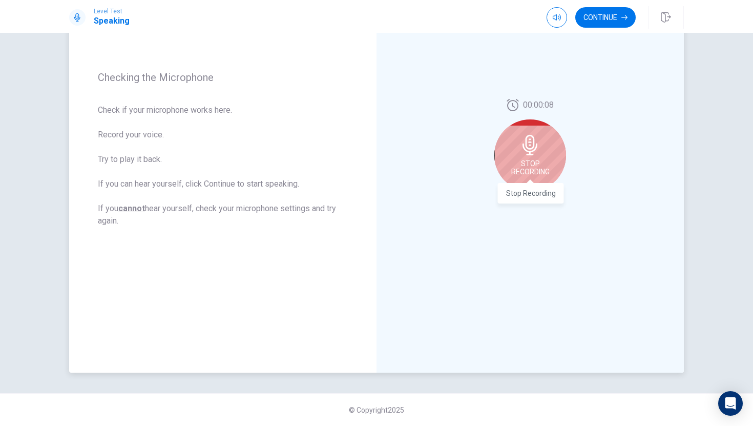
click at [530, 159] on span "Stop Recording" at bounding box center [530, 167] width 38 height 16
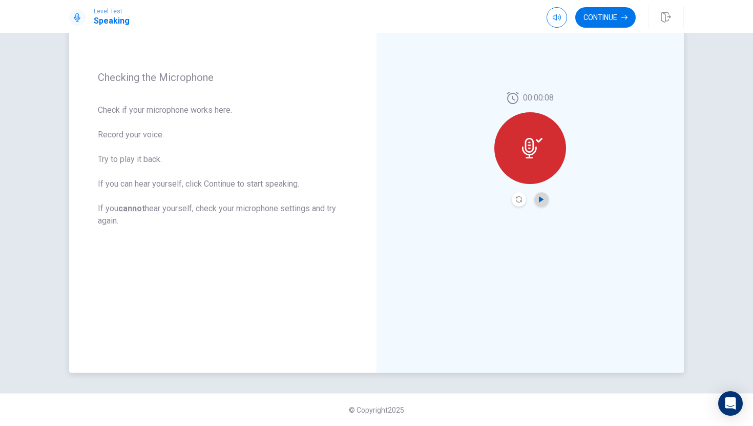
click at [540, 199] on icon "Play Audio" at bounding box center [541, 199] width 5 height 6
click at [521, 199] on icon "Record Again" at bounding box center [519, 199] width 6 height 6
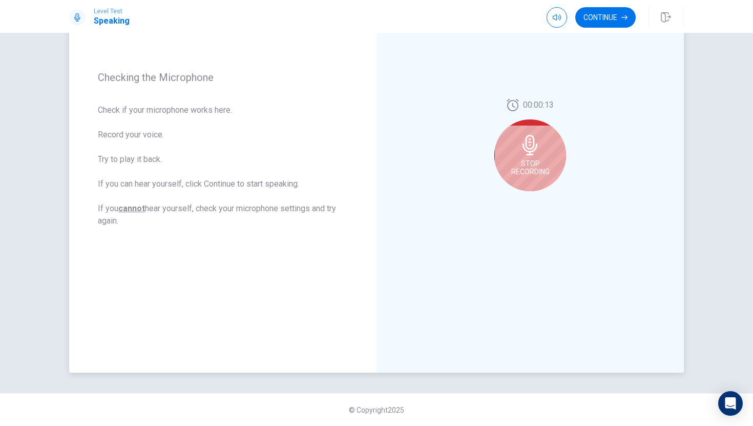
click at [540, 202] on div "00:00:13 Stop Recording" at bounding box center [530, 149] width 307 height 447
click at [534, 163] on span "Stop Recording" at bounding box center [530, 167] width 38 height 16
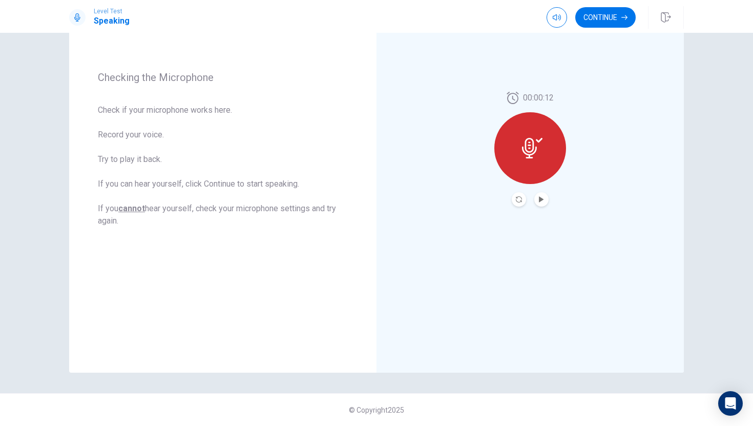
click at [541, 195] on button "Play Audio" at bounding box center [541, 199] width 14 height 14
click at [612, 20] on button "Continue" at bounding box center [605, 17] width 60 height 20
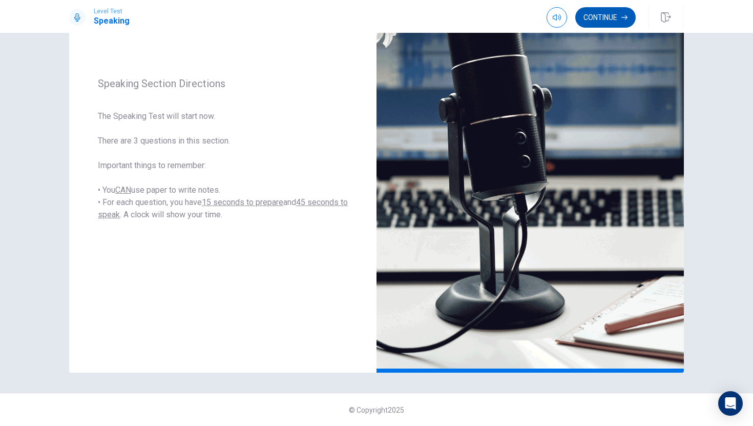
click at [611, 14] on button "Continue" at bounding box center [605, 17] width 60 height 20
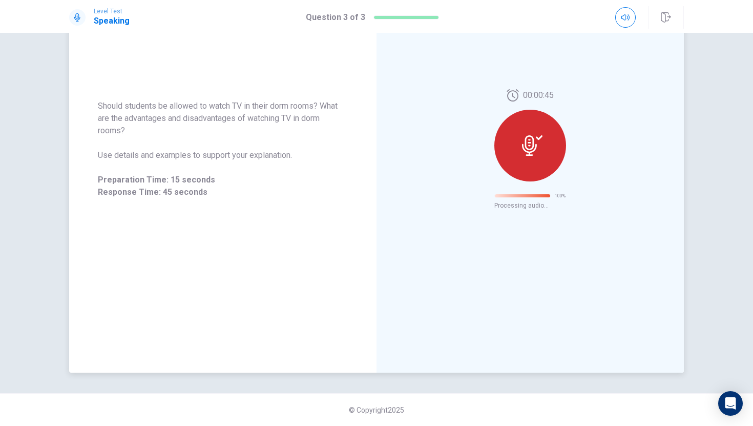
scroll to position [0, 0]
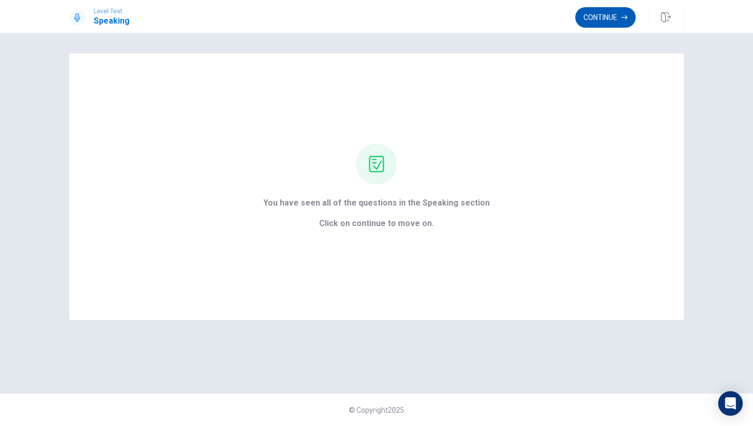
click at [616, 13] on button "Continue" at bounding box center [605, 17] width 60 height 20
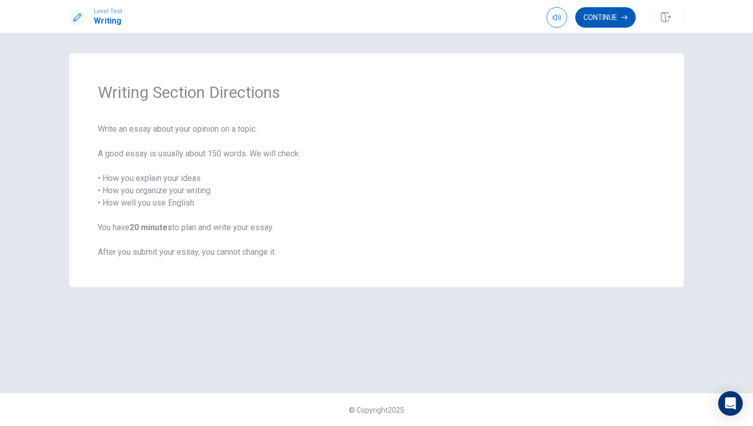
click at [602, 18] on button "Continue" at bounding box center [605, 17] width 60 height 20
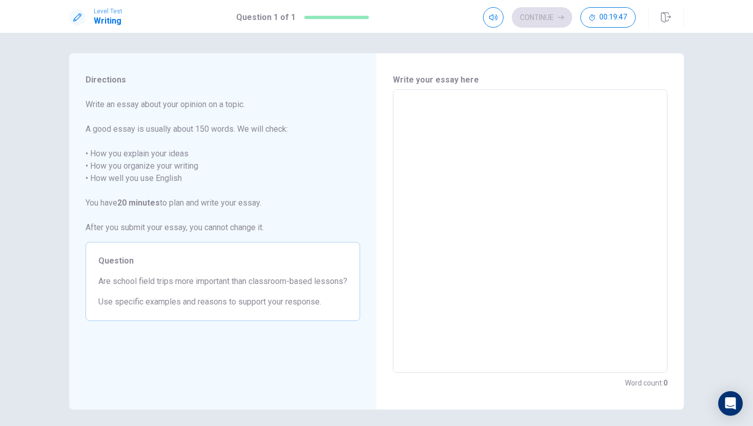
click at [439, 138] on textarea at bounding box center [530, 231] width 260 height 266
drag, startPoint x: 99, startPoint y: 281, endPoint x: 427, endPoint y: 256, distance: 328.8
click at [421, 256] on div "Directions Write an essay about your opinion on a topic. A good essay is usuall…" at bounding box center [376, 231] width 615 height 356
click at [430, 122] on textarea at bounding box center [530, 231] width 260 height 266
type textarea "i"
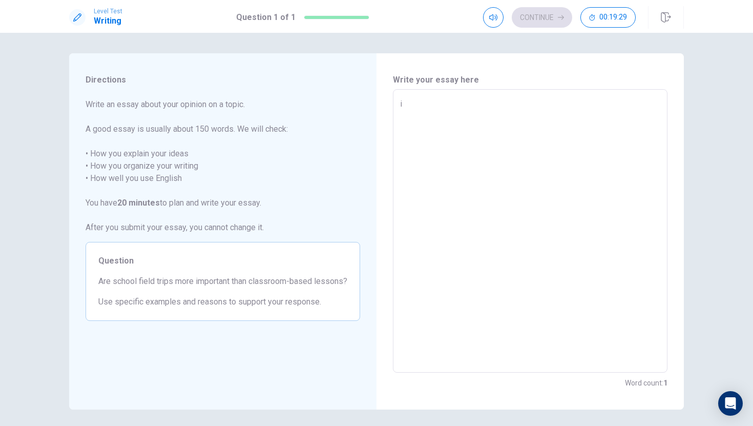
type textarea "x"
type textarea "i"
type textarea "x"
type textarea "i"
type textarea "x"
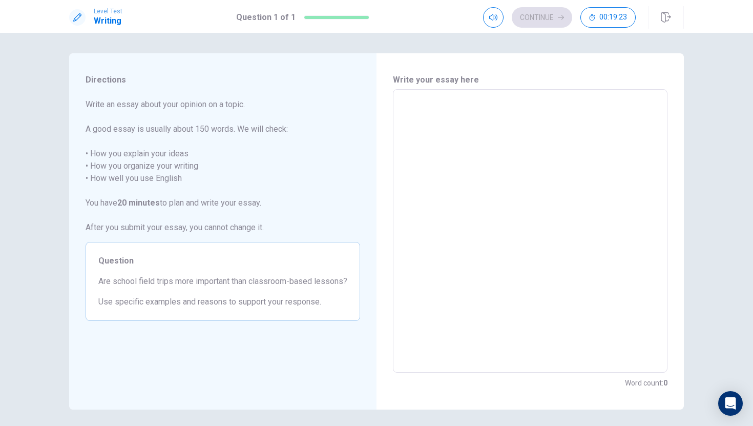
type textarea "N"
type textarea "x"
type textarea "No"
type textarea "x"
type textarea "No"
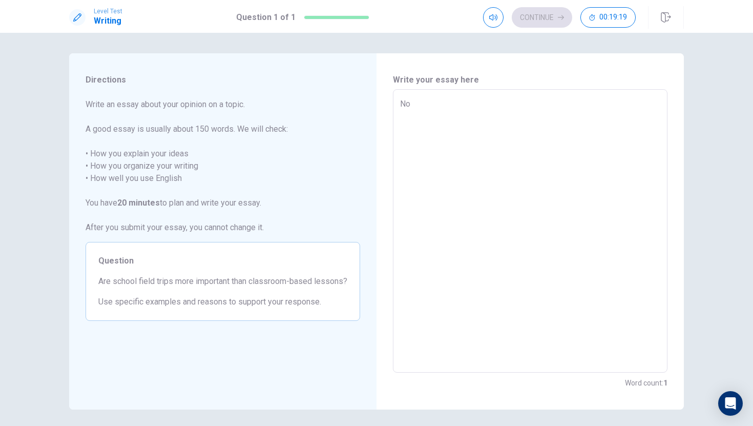
type textarea "x"
type textarea "No i"
type textarea "x"
type textarea "No i"
type textarea "x"
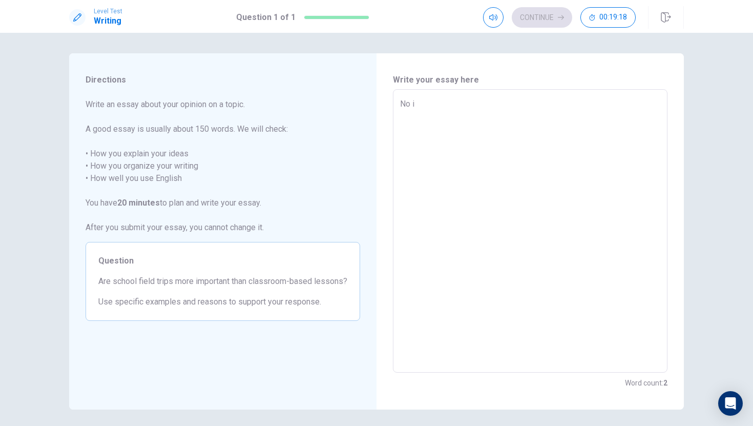
type textarea "No i t"
type textarea "x"
type textarea "No i th"
type textarea "x"
type textarea "No i thi"
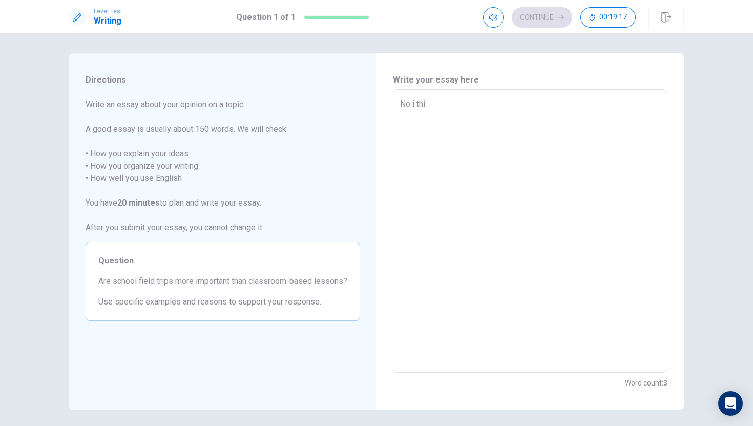
type textarea "x"
type textarea "No i thin"
type textarea "x"
type textarea "No i think"
type textarea "x"
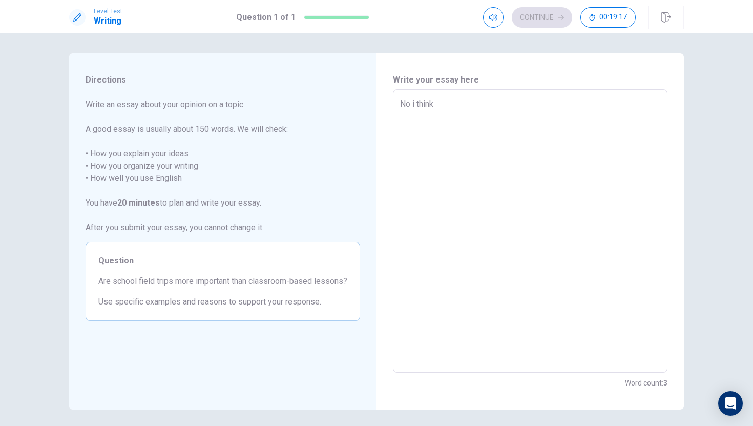
type textarea "No i think"
type textarea "x"
type textarea "No i think c"
type textarea "x"
type textarea "No i think cl"
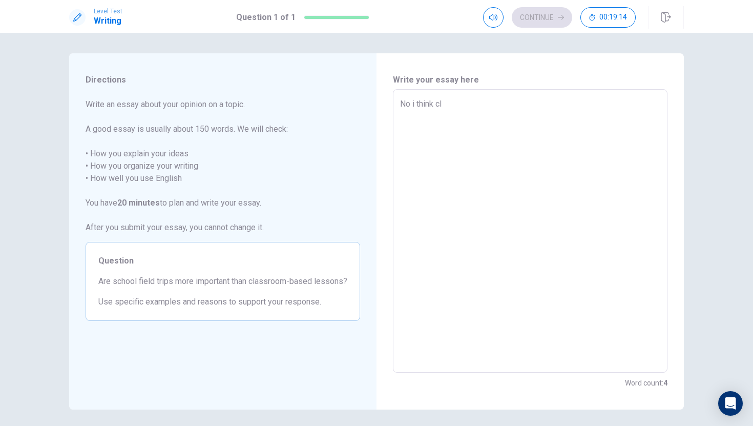
type textarea "x"
type textarea "No i think cla"
type textarea "x"
type textarea "No i think clas"
type textarea "x"
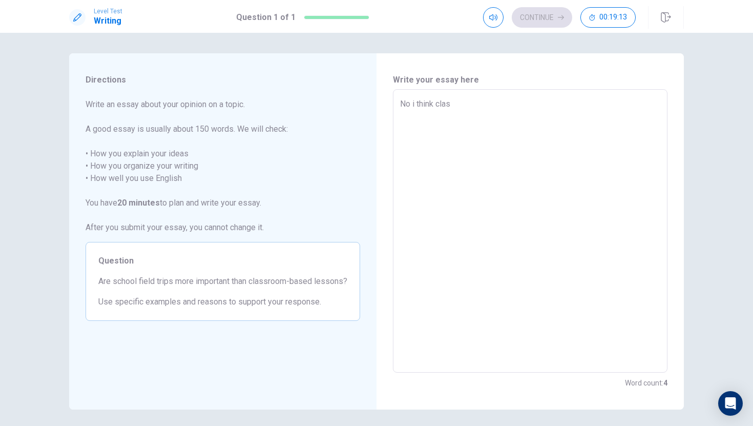
type textarea "No i think class"
type textarea "x"
type textarea "No i think classr"
type textarea "x"
type textarea "No i think classro"
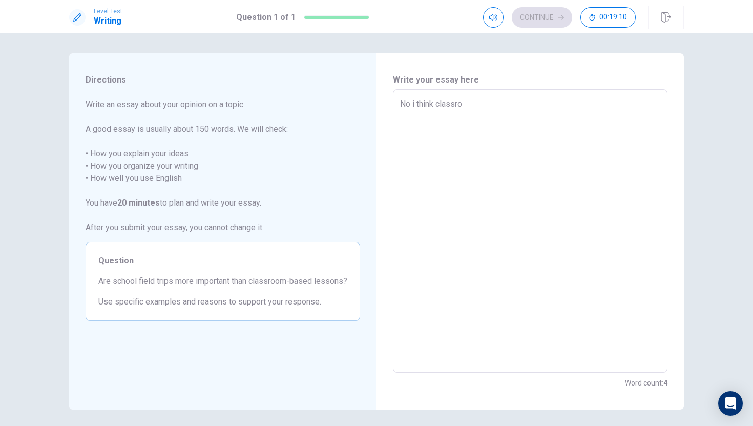
type textarea "x"
type textarea "No i think classroo"
type textarea "x"
type textarea "No i think classroom"
type textarea "x"
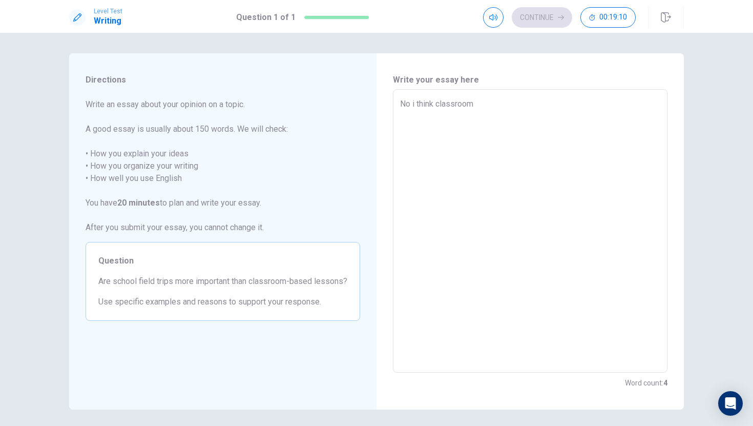
type textarea "No i think classroom"
type textarea "x"
type textarea "No i think classroom b"
type textarea "x"
type textarea "No i think classroom ba"
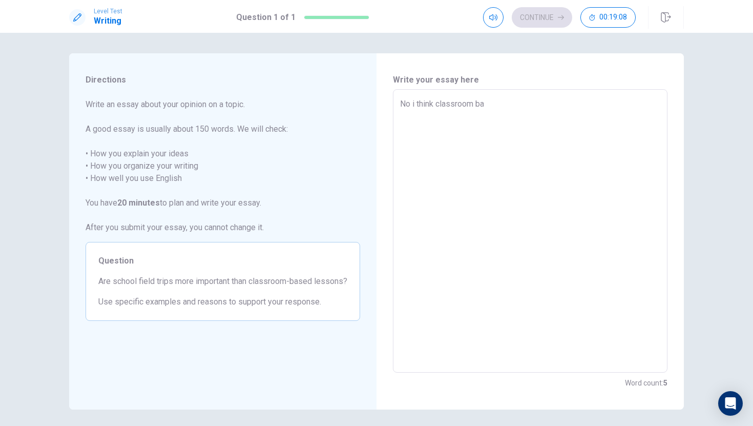
type textarea "x"
type textarea "No i think classroom bas"
type textarea "x"
type textarea "No i think classroom base"
type textarea "x"
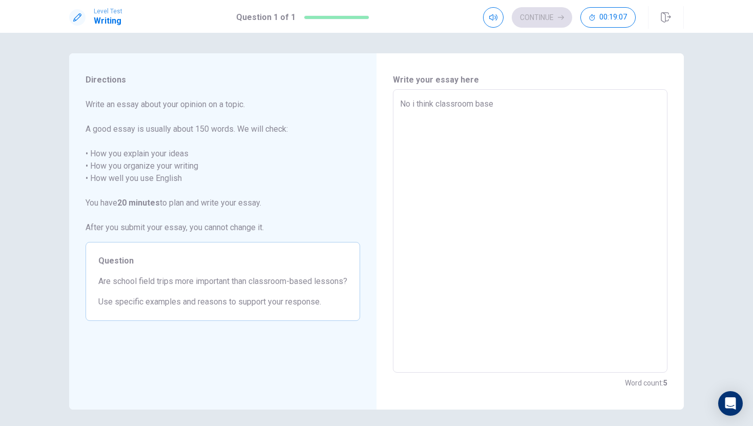
type textarea "No i think classroom based"
type textarea "x"
type textarea "No i think classroom based"
type textarea "x"
type textarea "No i think classroom based l"
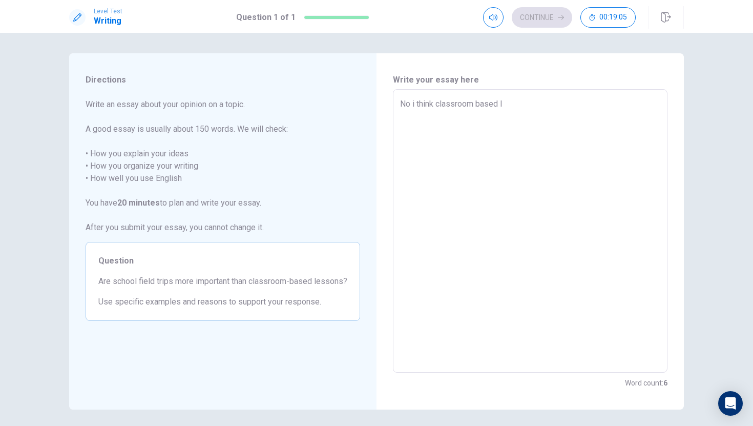
type textarea "x"
type textarea "No i think classroom based le"
type textarea "x"
type textarea "No i think classroom based les"
type textarea "x"
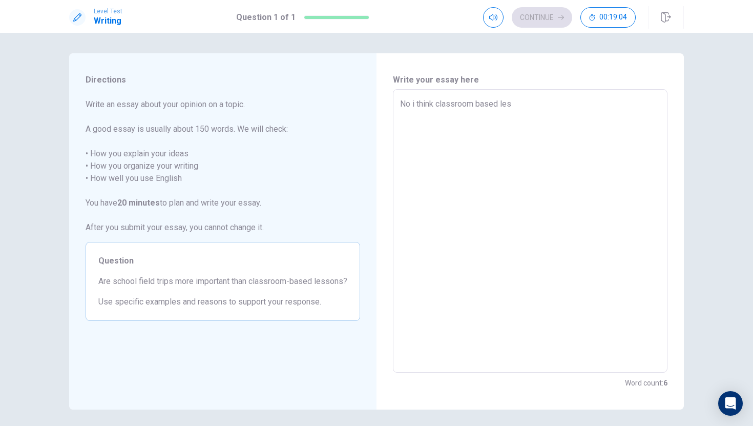
type textarea "No i think classroom based less"
type textarea "x"
type textarea "No i think classroom based lesso"
type textarea "x"
type textarea "No i think classroom based lesson"
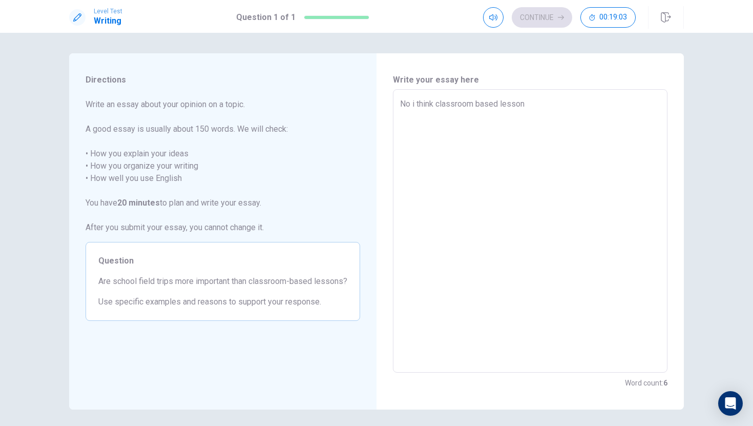
type textarea "x"
type textarea "No i think classroom based lessons"
type textarea "x"
type textarea "No i think classroom based lessons"
type textarea "x"
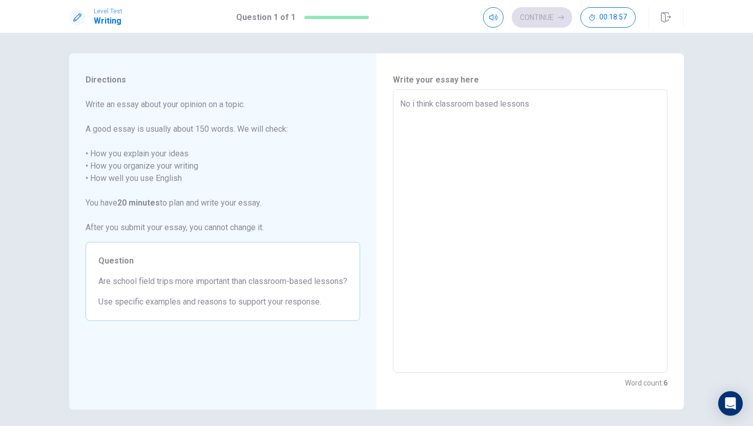
type textarea "No i think classroom based lessons a"
type textarea "x"
type textarea "No i think classroom based lessons ar"
type textarea "x"
type textarea "No i think classroom based lessons are"
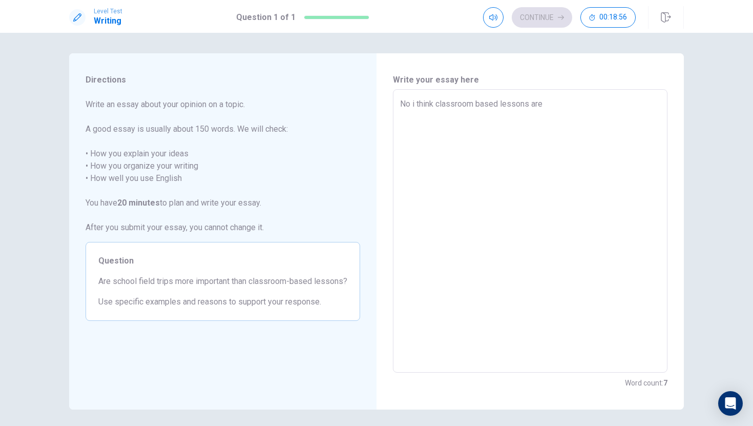
type textarea "x"
type textarea "No i think classroom based lessons are"
type textarea "x"
type textarea "No i think classroom based lessons are m"
type textarea "x"
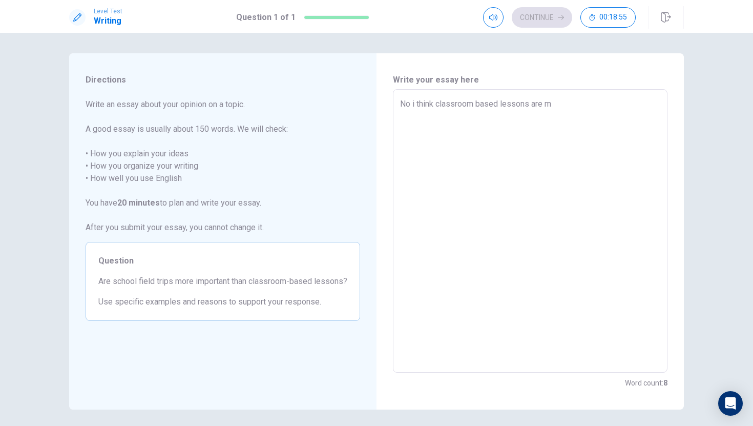
type textarea "No i think classroom based lessons are mo"
type textarea "x"
type textarea "No i think classroom based lessons are mor"
type textarea "x"
type textarea "No i think classroom based lessons are more"
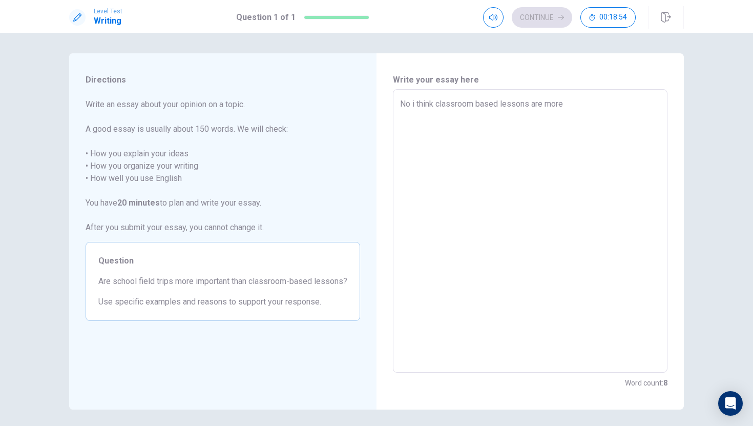
type textarea "x"
type textarea "No i think classroom based lessons are more"
type textarea "x"
type textarea "No i think classroom based lessons are more i"
type textarea "x"
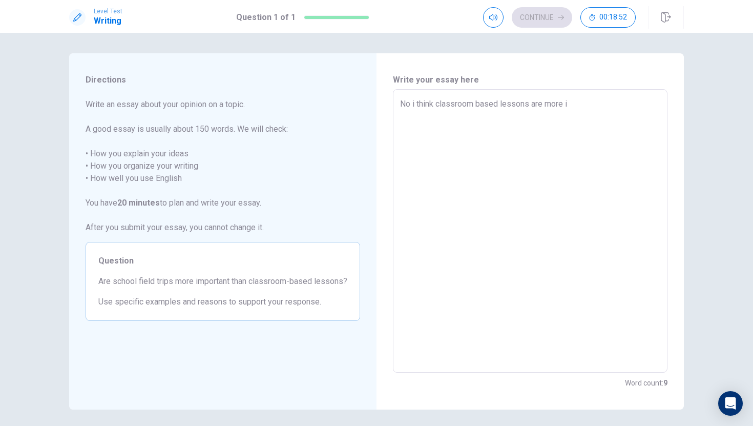
type textarea "No i think classroom based lessons are more im"
type textarea "x"
type textarea "No i think classroom based lessons are more imp"
type textarea "x"
type textarea "No i think classroom based lessons are more impo"
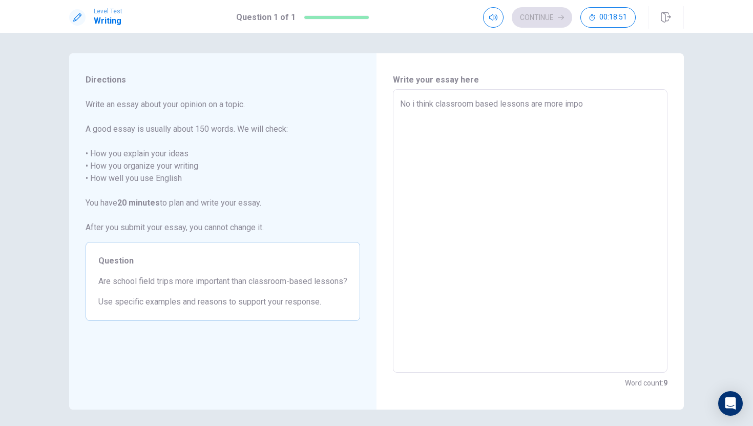
type textarea "x"
type textarea "No i think classroom based lessons are more impor"
type textarea "x"
type textarea "No i think classroom based lessons are more import"
type textarea "x"
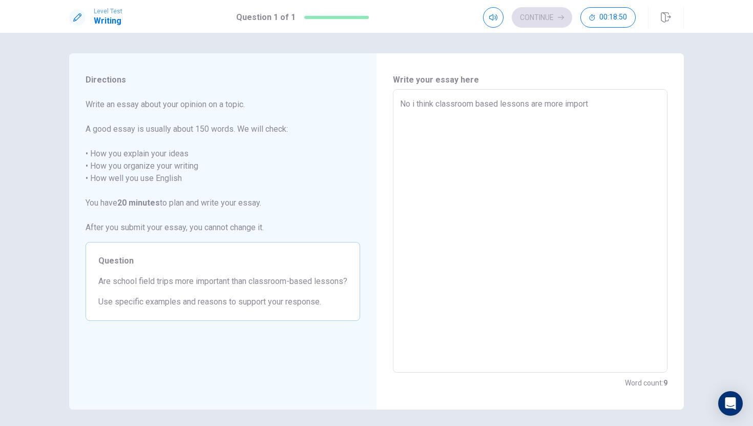
type textarea "No i think classroom based lessons are more import"
type textarea "x"
type textarea "No i think classroom based lessons are more import"
type textarea "x"
type textarea "No i think classroom based lessons are more impor"
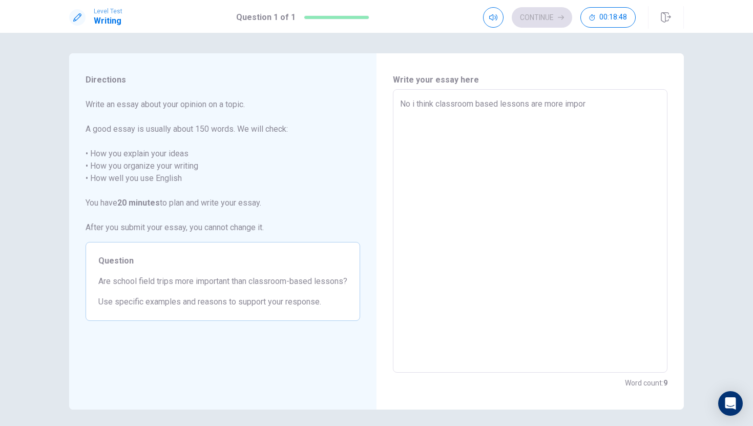
type textarea "x"
type textarea "No i think classroom based lessons are more impo"
type textarea "x"
type textarea "No i think classroom based lessons are more imp"
type textarea "x"
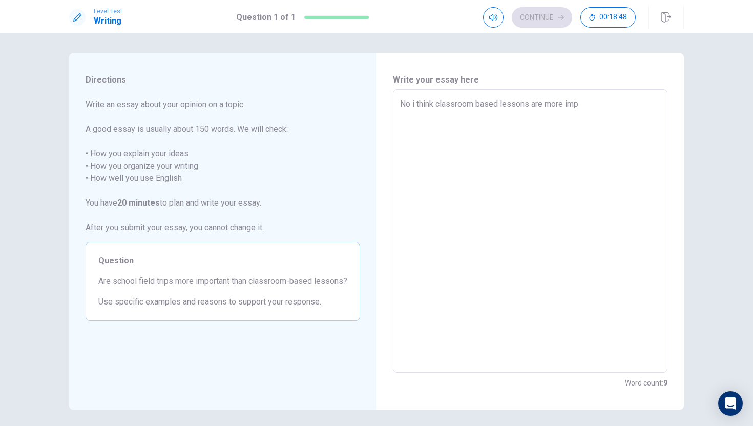
type textarea "No i think classroom based lessons are more im"
type textarea "x"
type textarea "No i think classroom based lessons are more imp"
type textarea "x"
type textarea "No i think classroom based lessons are more impo"
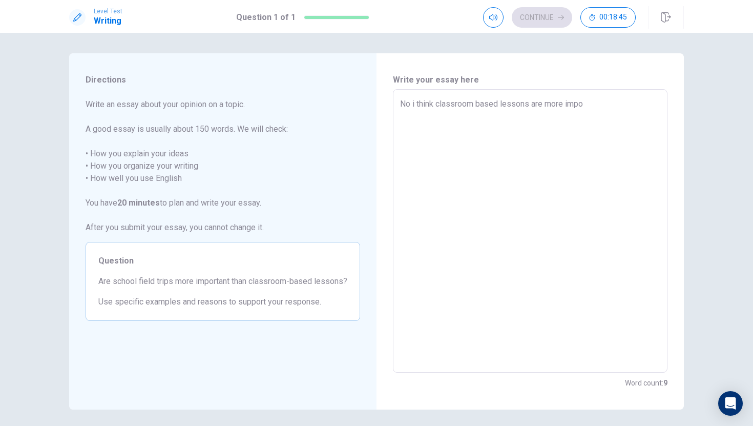
type textarea "x"
type textarea "No i think classroom based lessons are more impor"
type textarea "x"
type textarea "No i think classroom based lessons are more import"
type textarea "x"
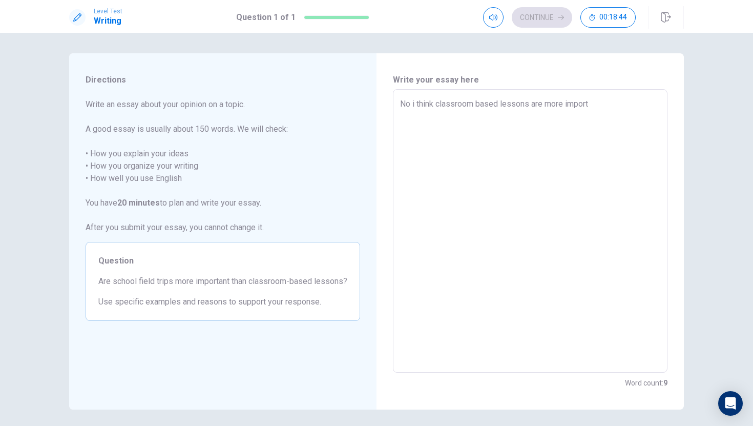
type textarea "No i think classroom based lessons are more importa"
type textarea "x"
type textarea "No i think classroom based lessons are more importan"
type textarea "x"
type textarea "No i think classroom based lessons are more important"
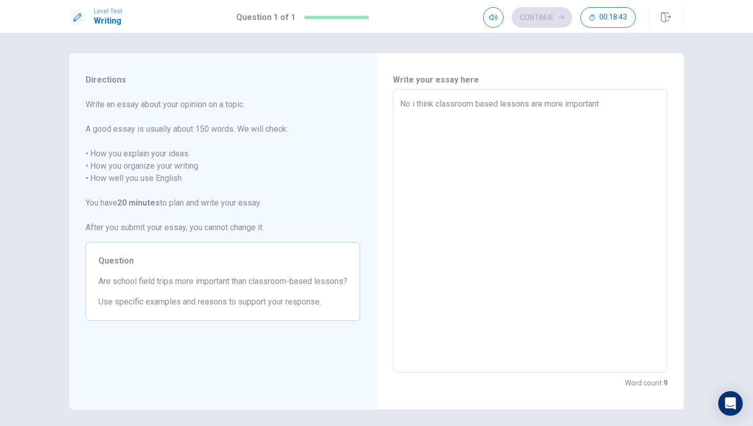
type textarea "x"
type textarea "No i think classroom based lessons are more important"
type textarea "x"
type textarea "No i think classroom based lessons are more important t"
type textarea "x"
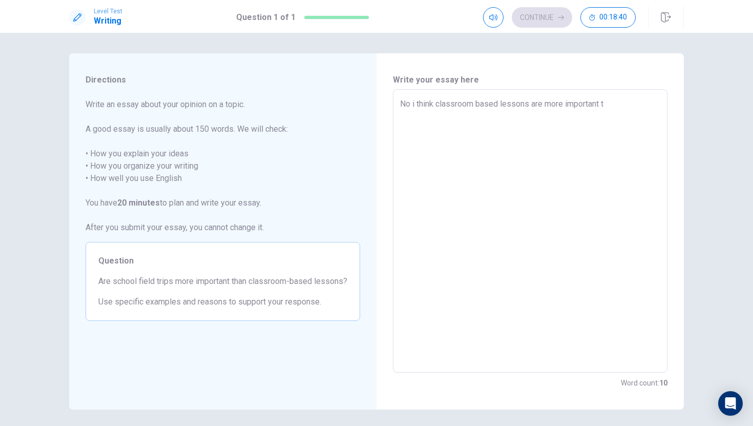
type textarea "No i think classroom based lessons are more important th"
type textarea "x"
type textarea "No i think classroom based lessons are more important tha"
type textarea "x"
type textarea "No i think classroom based lessons are more important than"
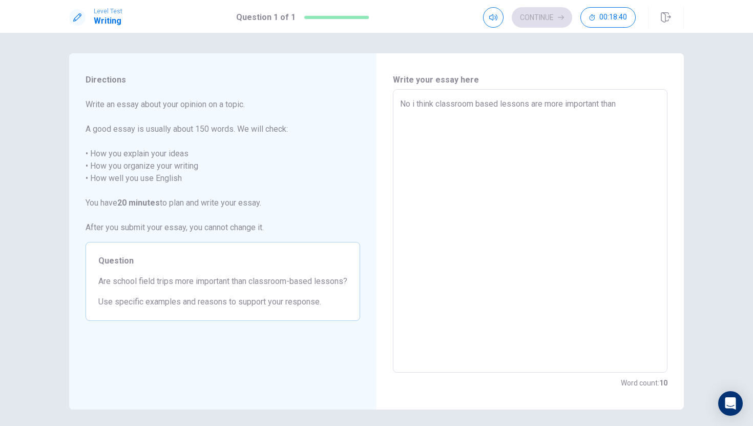
type textarea "x"
type textarea "No i think classroom based lessons are more important than"
type textarea "x"
type textarea "No i think classroom based lessons are more important than s"
type textarea "x"
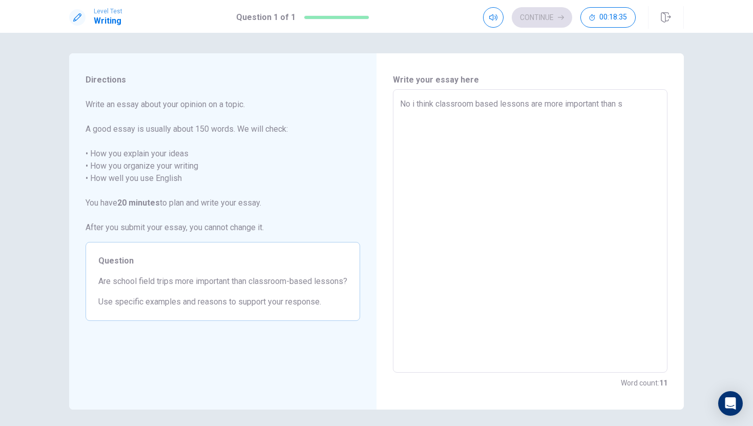
type textarea "No i think classroom based lessons are more important than sc"
type textarea "x"
type textarea "No i think classroom based lessons are more important than sch"
type textarea "x"
type textarea "No i think classroom based lessons are more important than scho"
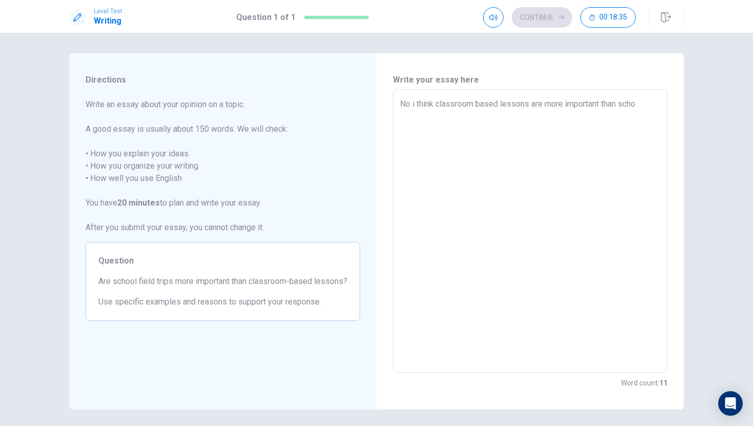
type textarea "x"
type textarea "No i think classroom based lessons are more important than schoo"
type textarea "x"
type textarea "No i think classroom based lessons are more important than school"
type textarea "x"
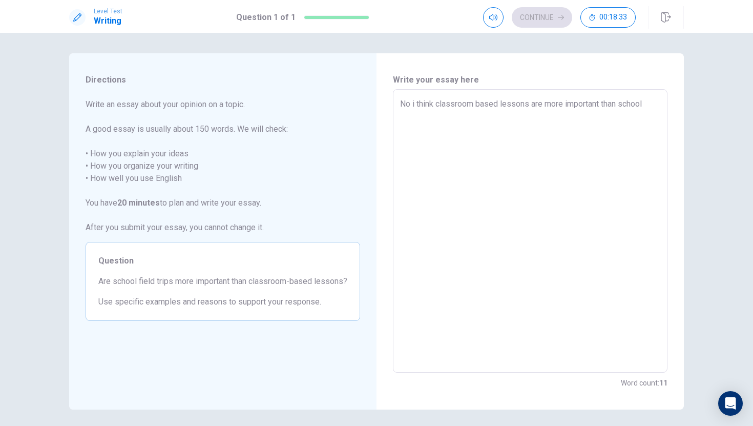
type textarea "No i think classroom based lessons are more important than school"
type textarea "x"
type textarea "No i think classroom based lessons are more important than school t"
type textarea "x"
type textarea "No i think classroom based lessons are more important than school tr"
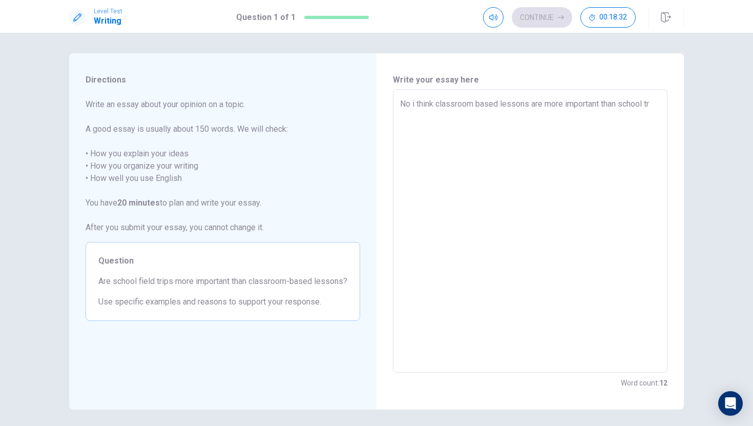
type textarea "x"
type textarea "No i think classroom based lessons are more important than school tri"
type textarea "x"
type textarea "No i think classroom based lessons are more important than school trip"
type textarea "x"
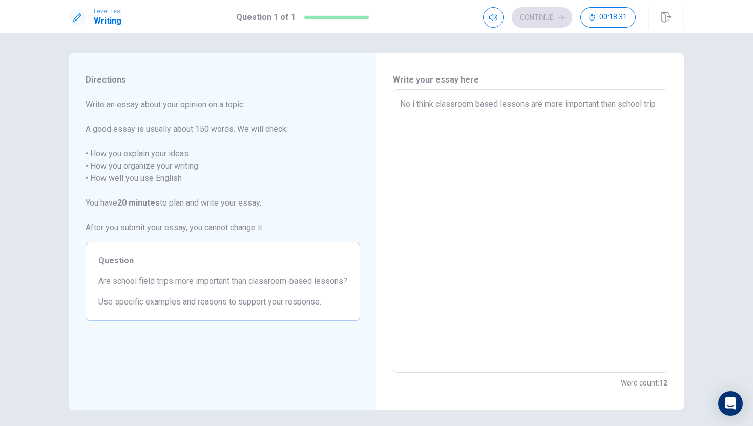
type textarea "No i think classroom based lessons are more important than school trips"
type textarea "x"
type textarea "No i think classroom based lessons are more important than school trips,"
type textarea "x"
type textarea "No i think classroom based lessons are more important than school trips,"
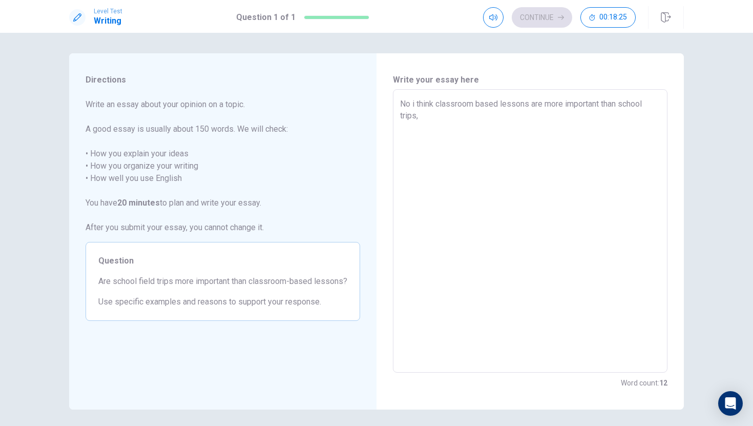
type textarea "x"
type textarea "No i think classroom based lessons are more important than school trips, b"
type textarea "x"
type textarea "No i think classroom based lessons are more important than school trips, be"
type textarea "x"
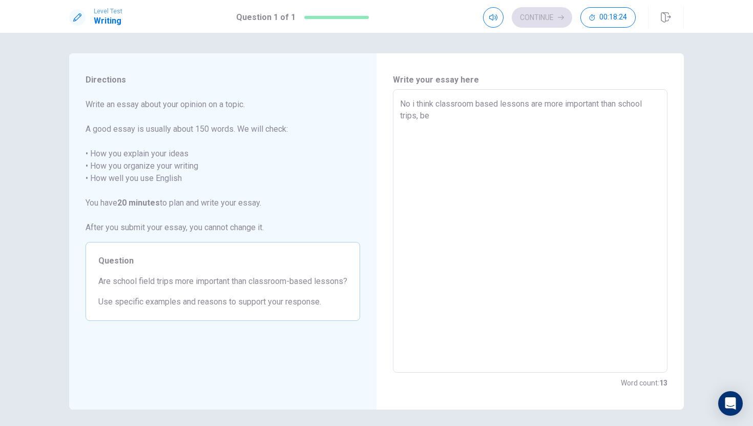
type textarea "No i think classroom based lessons are more important than school trips, bea"
type textarea "x"
type textarea "No i think classroom based lessons are more important than school trips, be"
type textarea "x"
type textarea "No i think classroom based lessons are more important than school trips, bec"
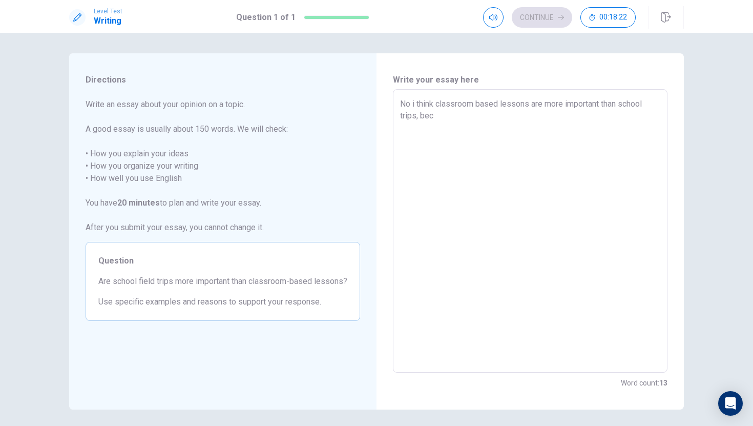
type textarea "x"
type textarea "No i think classroom based lessons are more important than school trips, beca"
type textarea "x"
type textarea "No i think classroom based lessons are more important than school trips, becau"
type textarea "x"
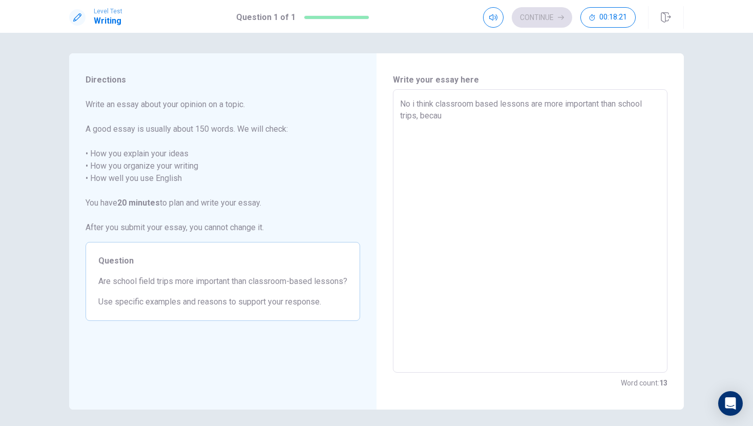
type textarea "No i think classroom based lessons are more important than school trips, becaus"
type textarea "x"
type textarea "No i think classroom based lessons are more important than school trips, because"
type textarea "x"
type textarea "No i think classroom based lessons are more important than school trips, because"
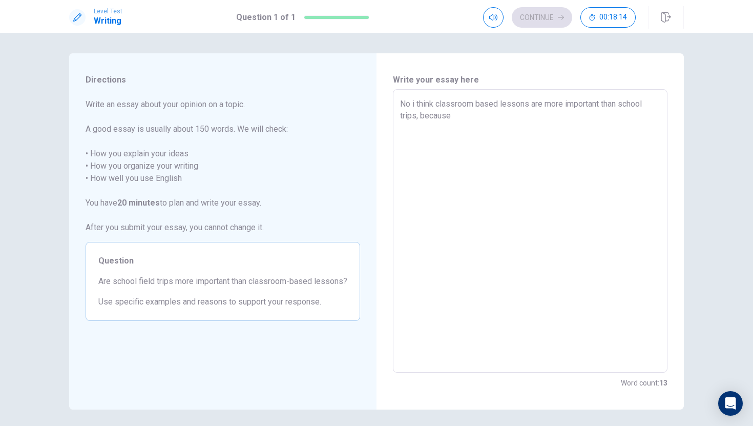
type textarea "x"
type textarea "No i think classroom based lessons are more important than school trips, becaus…"
type textarea "x"
type textarea "No i think classroom based lessons are more important than school trips, becaus…"
type textarea "x"
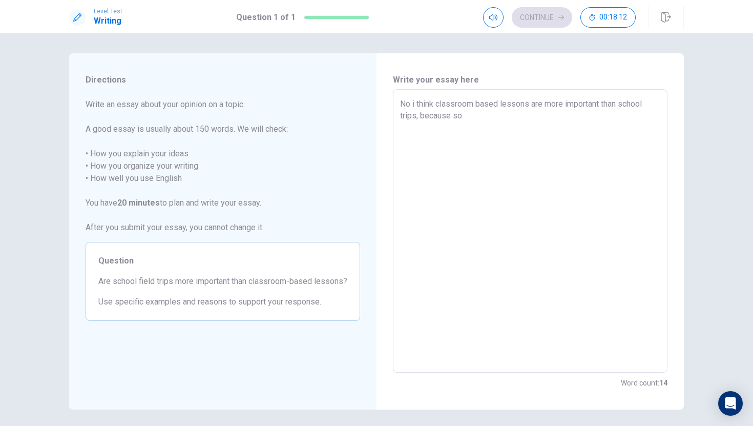
type textarea "No i think classroom based lessons are more important than school trips, becaus…"
type textarea "x"
type textarea "No i think classroom based lessons are more important than school trips, because"
type textarea "x"
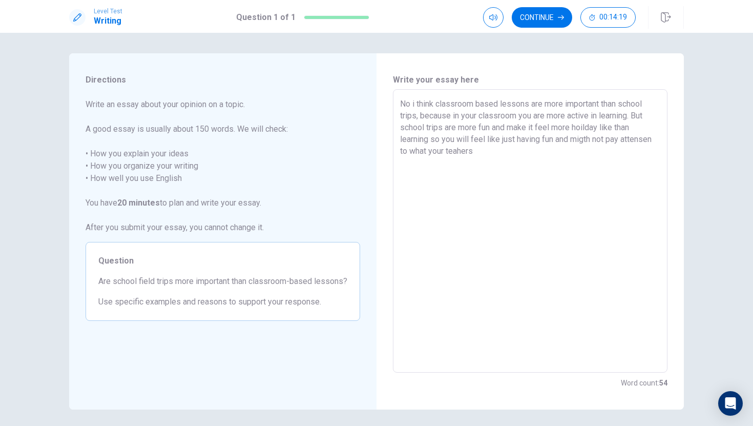
click at [479, 152] on textarea "No i think classroom based lessons are more important than school trips, becaus…" at bounding box center [530, 231] width 260 height 266
click at [458, 154] on textarea "No i think classroom based lessons are more important than school trips, becaus…" at bounding box center [530, 231] width 260 height 266
click at [568, 155] on textarea "No i think classroom based lessons are more important than school trips, becaus…" at bounding box center [530, 231] width 260 height 266
click at [558, 140] on textarea "No i think classroom based lessons are more important than school trips, becaus…" at bounding box center [530, 231] width 260 height 266
click at [596, 139] on textarea "No i think classroom based lessons are more important than school trips, becaus…" at bounding box center [530, 231] width 260 height 266
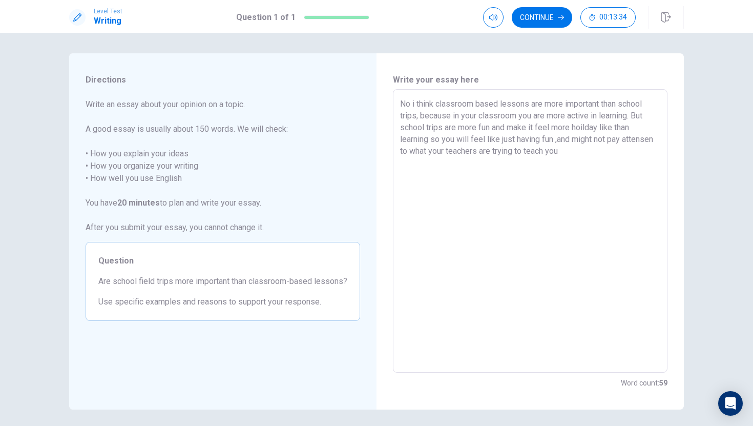
click at [631, 156] on textarea "No i think classroom based lessons are more important than school trips, becaus…" at bounding box center [530, 231] width 260 height 266
click at [442, 151] on textarea "No i think classroom based lessons are more important than school trips, becaus…" at bounding box center [530, 231] width 260 height 266
click at [605, 151] on textarea "No i think classroom based lessons are more important than school trips, becaus…" at bounding box center [530, 231] width 260 height 266
click at [632, 117] on textarea "No i think classroom based lessons are more important than school trips, becaus…" at bounding box center [530, 231] width 260 height 266
click at [633, 119] on textarea "No i think classroom based lessons are more important than school trips, becaus…" at bounding box center [530, 231] width 260 height 266
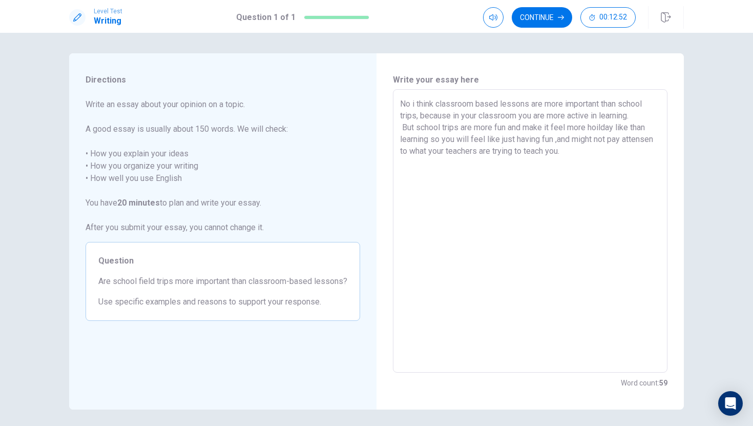
click at [631, 117] on textarea "No i think classroom based lessons are more important than school trips, becaus…" at bounding box center [530, 231] width 260 height 266
click at [462, 140] on textarea "No i think classroom based lessons are more important than school trips, becaus…" at bounding box center [530, 231] width 260 height 266
click at [473, 140] on textarea "No i think classroom based lessons are more important than school trips, becaus…" at bounding box center [530, 231] width 260 height 266
click at [538, 138] on textarea "No i think classroom based lessons are more important than school trips, becaus…" at bounding box center [530, 231] width 260 height 266
click at [568, 140] on textarea "No i think classroom based lessons are more important than school trips, becaus…" at bounding box center [530, 231] width 260 height 266
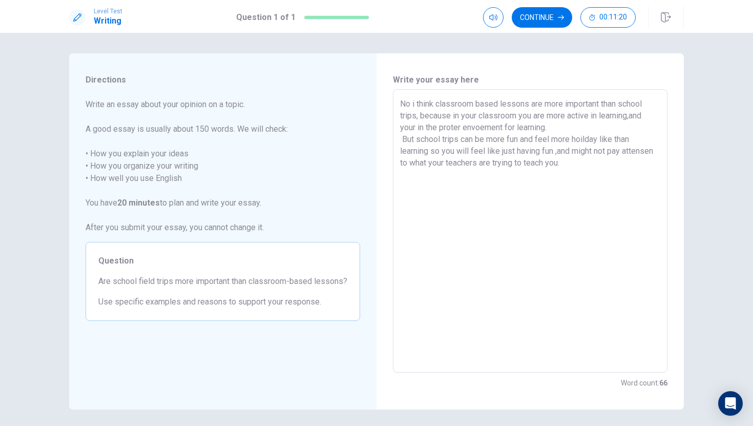
click at [553, 141] on textarea "No i think classroom based lessons are more important than school trips, becaus…" at bounding box center [530, 231] width 260 height 266
click at [573, 141] on textarea "No i think classroom based lessons are more important than school trips, becaus…" at bounding box center [530, 231] width 260 height 266
click at [553, 140] on textarea "No i think classroom based lessons are more important than school trips, becaus…" at bounding box center [530, 231] width 260 height 266
click at [572, 139] on textarea "No i think classroom based lessons are more important than school trips, becaus…" at bounding box center [530, 231] width 260 height 266
click at [572, 140] on textarea "No i think classroom based lessons are more important than school trips, becaus…" at bounding box center [530, 231] width 260 height 266
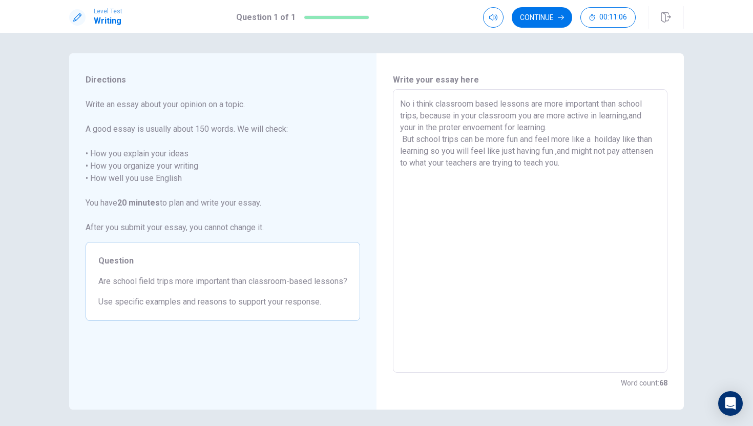
click at [625, 141] on textarea "No i think classroom based lessons are more important than school trips, becaus…" at bounding box center [530, 231] width 260 height 266
click at [655, 140] on textarea "No i think classroom based lessons are more important than school trips, becaus…" at bounding box center [530, 231] width 260 height 266
click at [400, 151] on textarea "No i think classroom based lessons are more important than school trips, becaus…" at bounding box center [530, 231] width 260 height 266
click at [479, 151] on textarea "No i think classroom based lessons are more important than school trips, becaus…" at bounding box center [530, 231] width 260 height 266
click at [483, 154] on textarea "No i think classroom based lessons are more important than school trips, becaus…" at bounding box center [530, 231] width 260 height 266
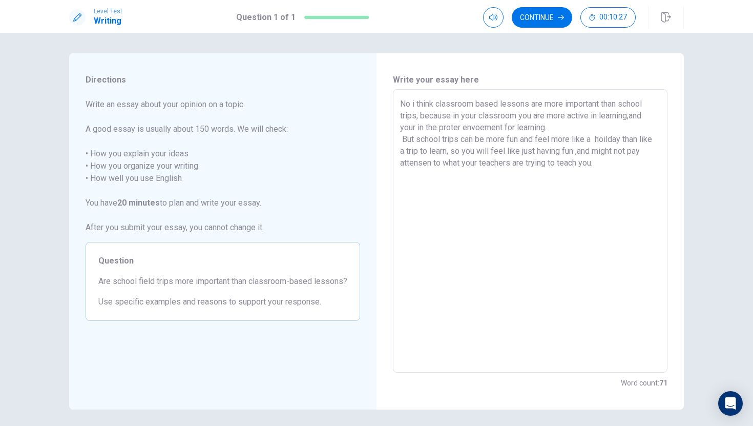
click at [579, 153] on textarea "No i think classroom based lessons are more important than school trips, becaus…" at bounding box center [530, 231] width 260 height 266
click at [593, 152] on textarea "No i think classroom based lessons are more important than school trips, becaus…" at bounding box center [530, 231] width 260 height 266
click at [644, 149] on textarea "No i think classroom based lessons are more important than school trips, becaus…" at bounding box center [530, 231] width 260 height 266
click at [415, 205] on textarea "No i think classroom based lessons are more important than school trips, becaus…" at bounding box center [530, 231] width 260 height 266
click at [412, 164] on textarea "No i think classroom based lessons are more important than school trips, becaus…" at bounding box center [530, 231] width 260 height 266
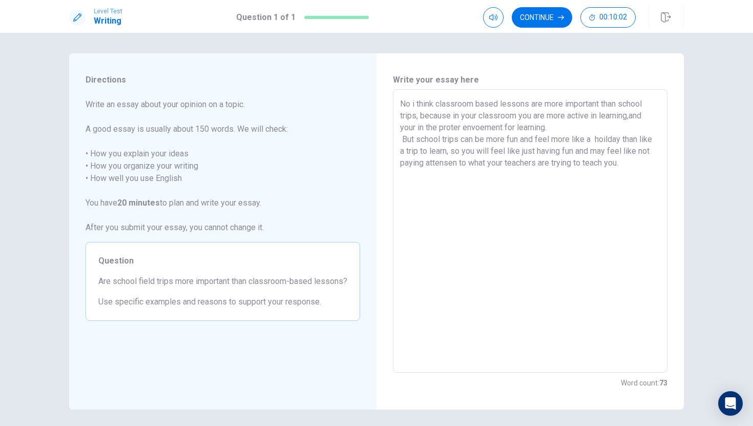
click at [630, 165] on textarea "No i think classroom based lessons are more important than school trips, becaus…" at bounding box center [530, 231] width 260 height 266
click at [410, 104] on textarea "No i think classroom based lessons are more important than school trips, becaus…" at bounding box center [530, 231] width 260 height 266
click at [450, 103] on textarea "No, because i think classroom based lessons are more important than school trip…" at bounding box center [530, 231] width 260 height 266
click at [512, 103] on textarea "No, because I think classroom based lessons are more important than school trip…" at bounding box center [530, 231] width 260 height 266
click at [622, 119] on textarea "No, because I think classroom-based lessons are more important than school trip…" at bounding box center [530, 231] width 260 height 266
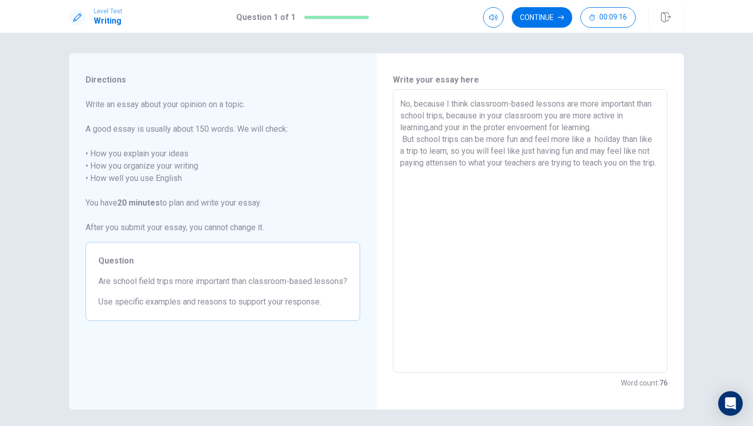
click at [626, 115] on textarea "No, because I think classroom-based lessons are more important than school trip…" at bounding box center [530, 231] width 260 height 266
click at [498, 128] on textarea "No, because I think classroom-based lessons are more important than school trip…" at bounding box center [530, 231] width 260 height 266
click at [607, 130] on textarea "No, because I think classroom-based lessons are more important than school trip…" at bounding box center [530, 231] width 260 height 266
click at [444, 186] on textarea "No, because I think classroom-based lessons are more important than school trip…" at bounding box center [530, 231] width 260 height 266
click at [550, 18] on button "Continue" at bounding box center [542, 17] width 60 height 20
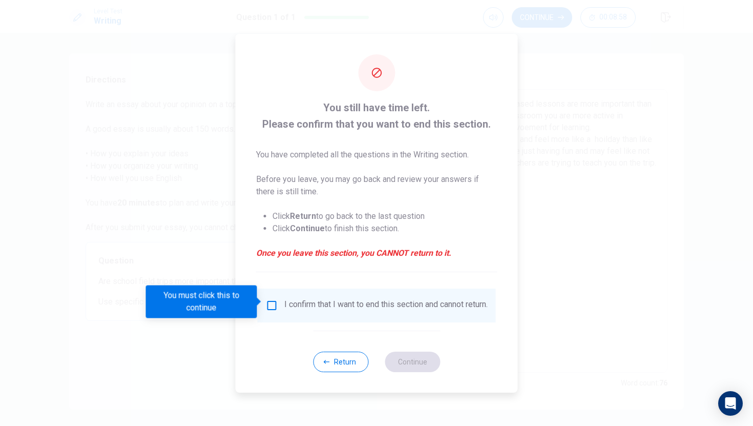
click at [280, 308] on div "I confirm that I want to end this section and cannot return." at bounding box center [377, 305] width 222 height 12
click at [268, 301] on input "You must click this to continue" at bounding box center [272, 305] width 12 height 12
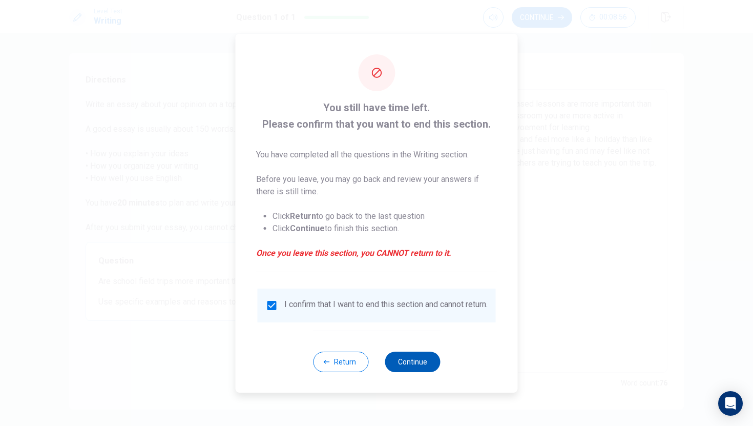
click at [418, 362] on button "Continue" at bounding box center [412, 361] width 55 height 20
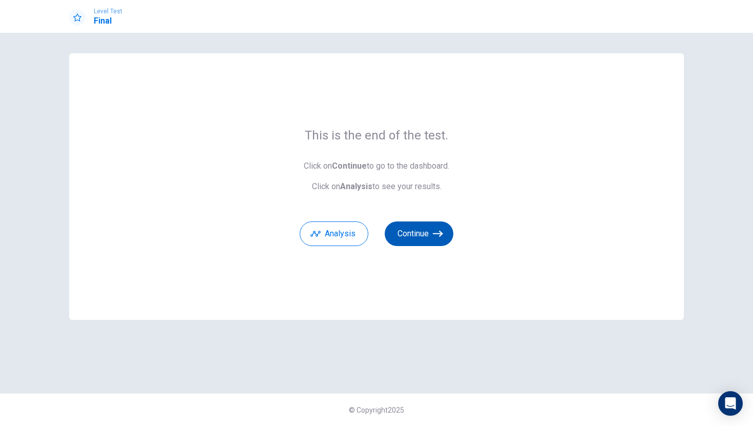
click at [414, 242] on button "Continue" at bounding box center [419, 233] width 69 height 25
